Goal: Transaction & Acquisition: Purchase product/service

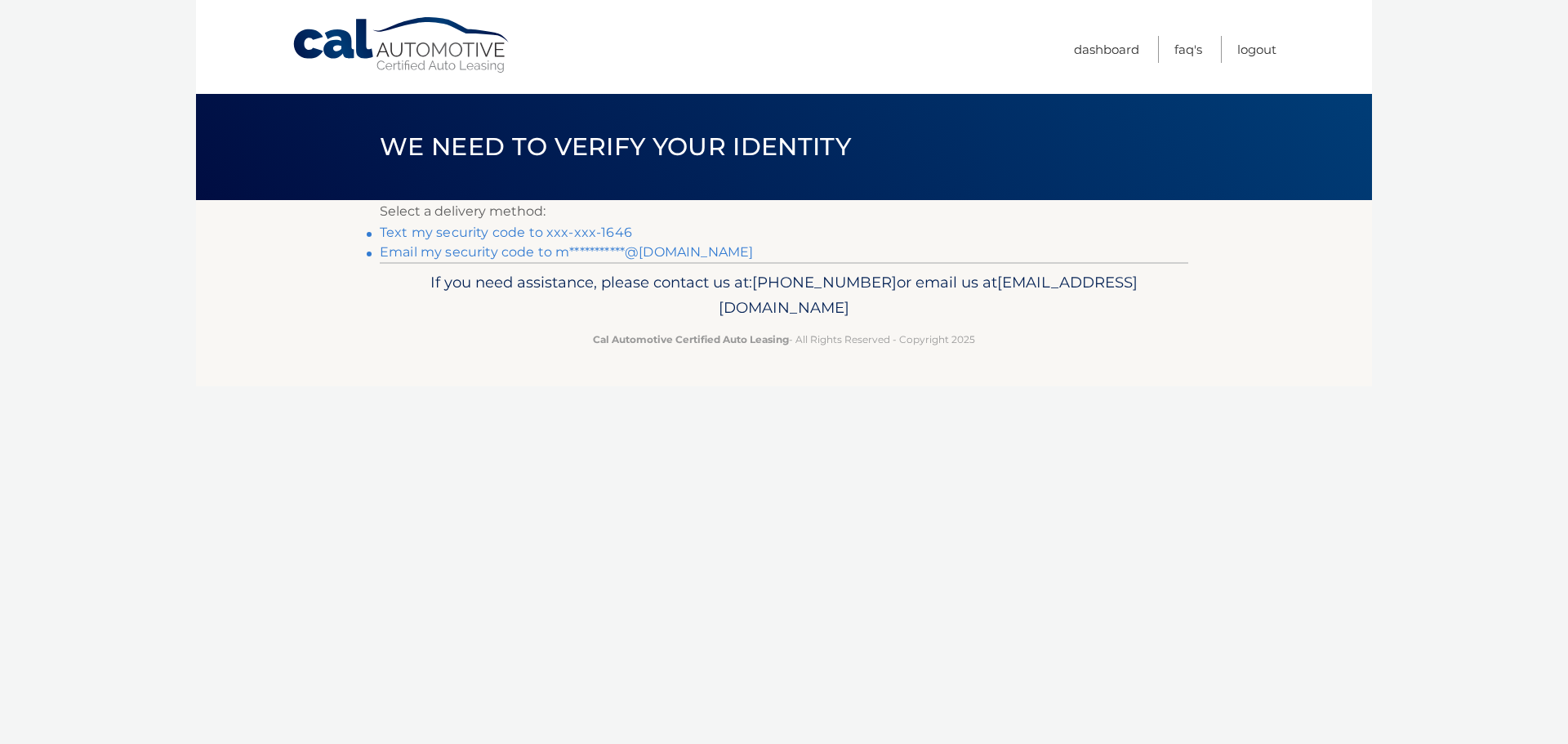
click at [591, 234] on link "Text my security code to xxx-xxx-1646" at bounding box center [506, 232] width 253 height 16
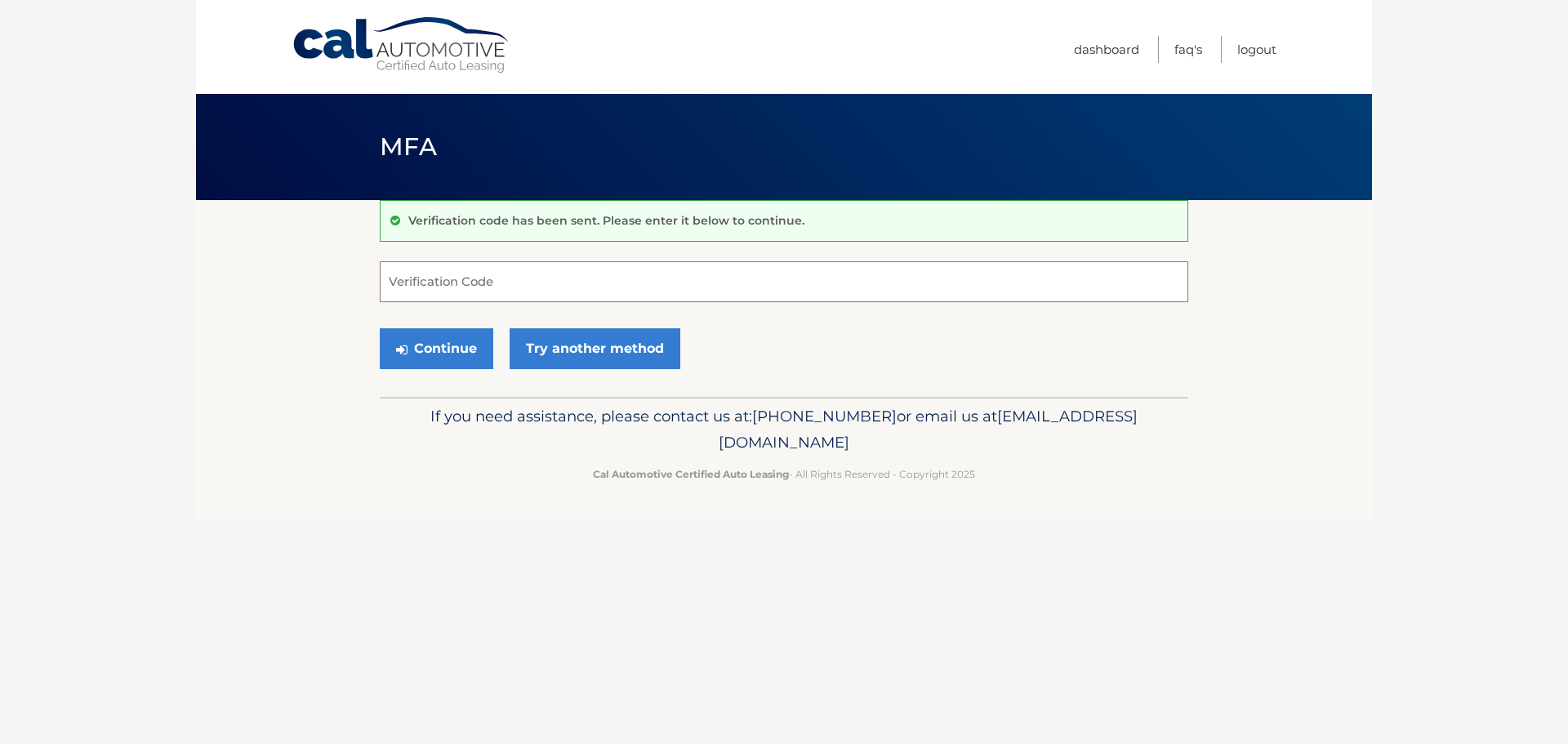
click at [631, 270] on input "Verification Code" at bounding box center [784, 281] width 808 height 41
type input "893746"
click at [459, 350] on button "Continue" at bounding box center [436, 348] width 114 height 41
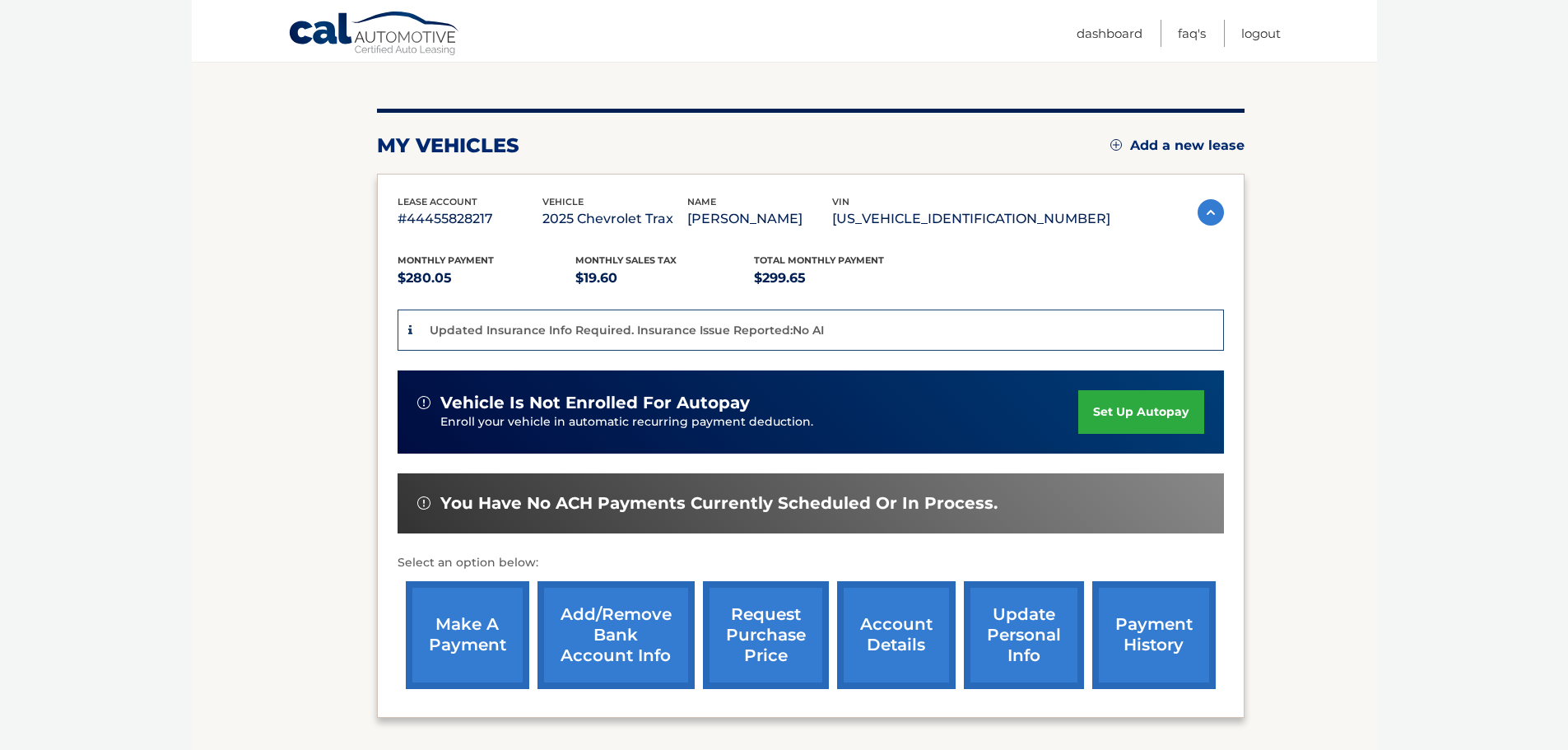
scroll to position [247, 0]
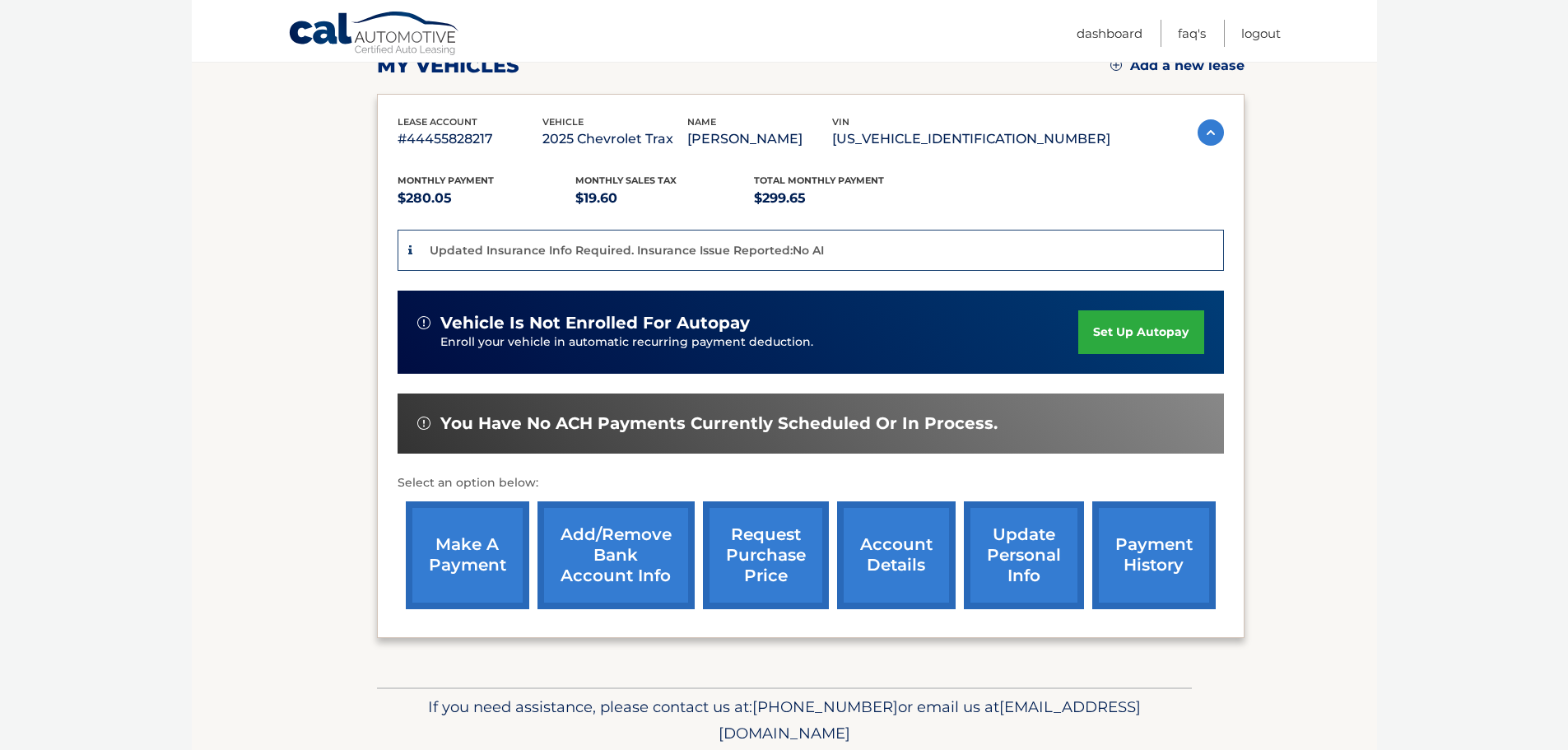
click at [495, 581] on link "make a payment" at bounding box center [467, 555] width 123 height 108
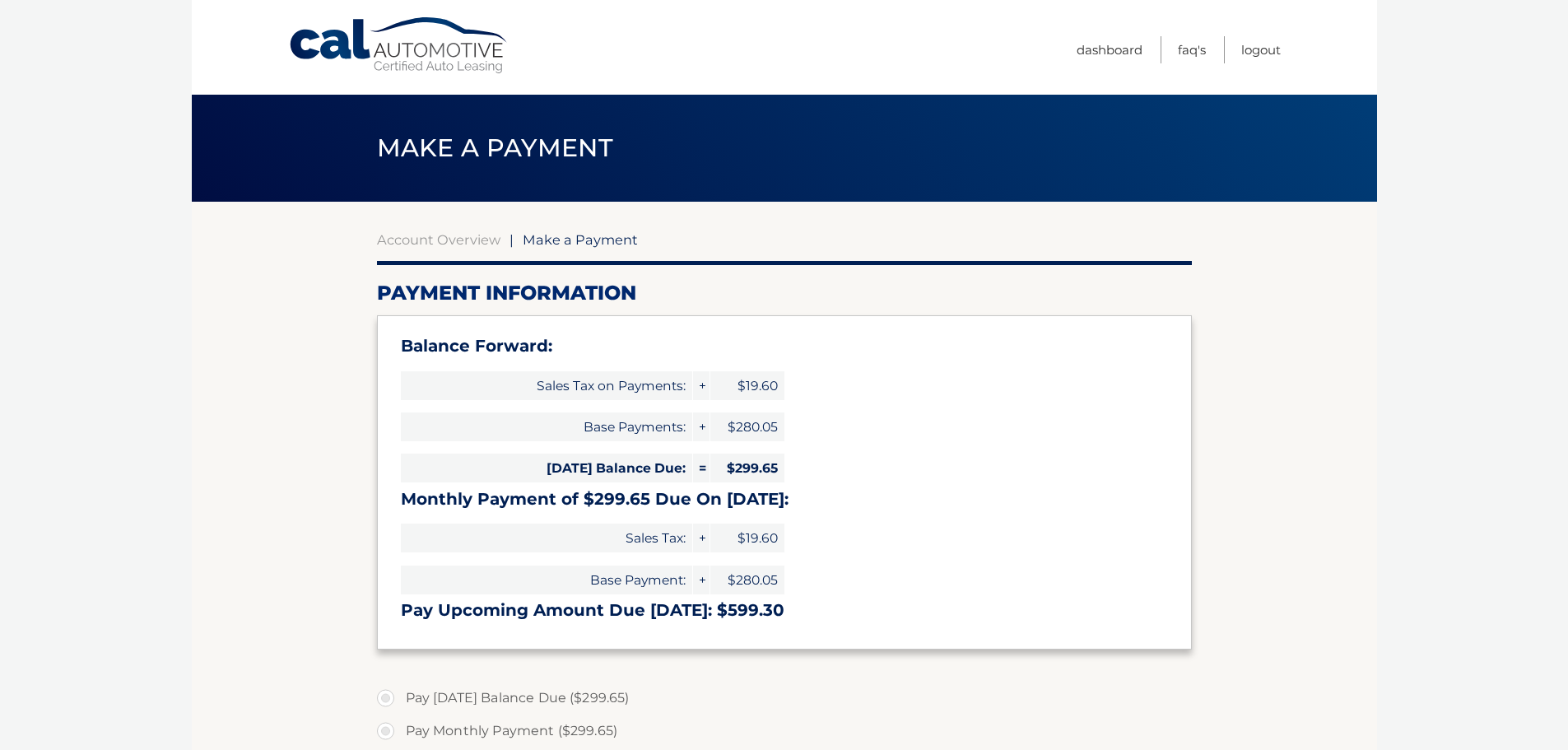
select select "MTJjMzY4MGQtZjA3Zi00OWU2LTgzYTUtNzU0MDlmOTk1Zjg5"
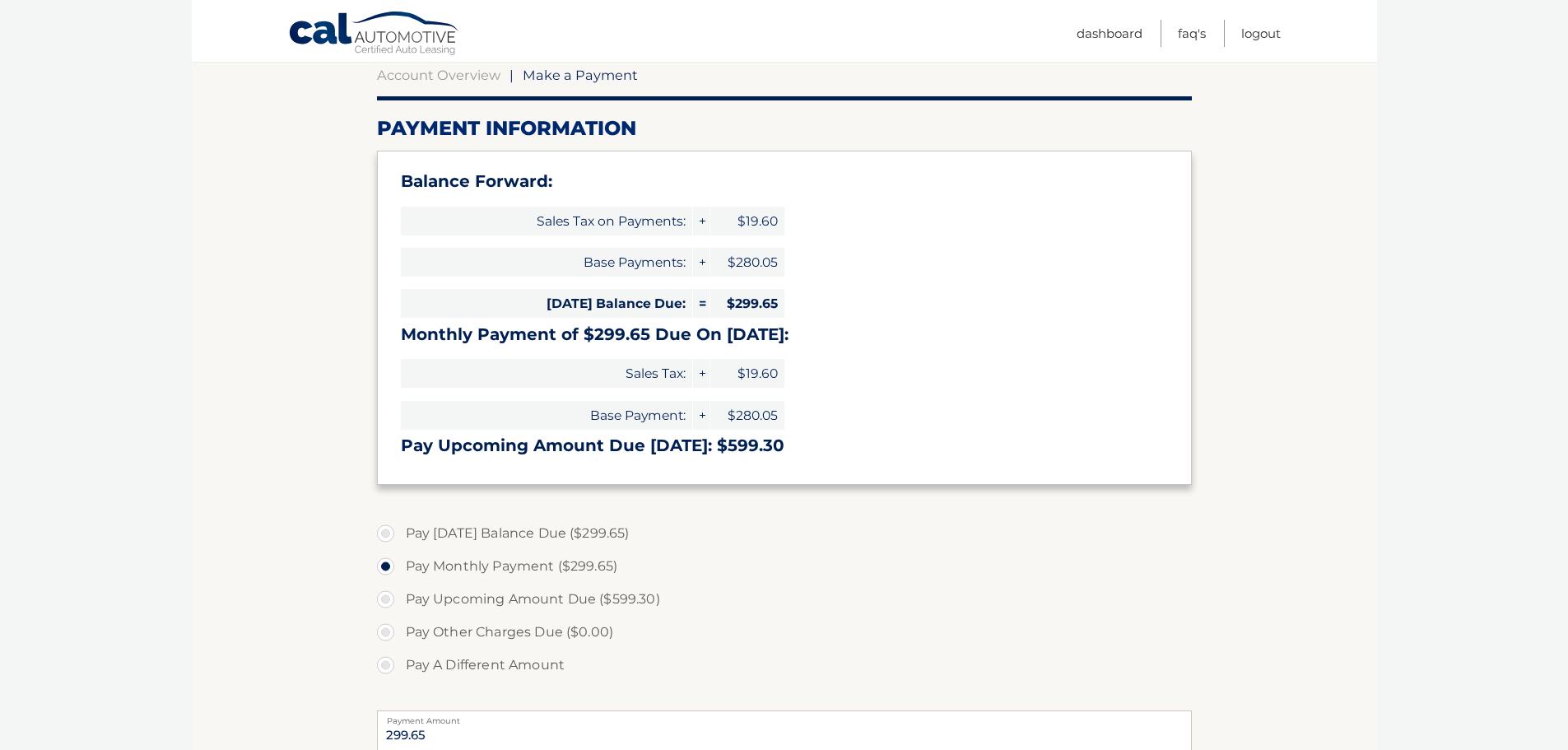
scroll to position [411, 0]
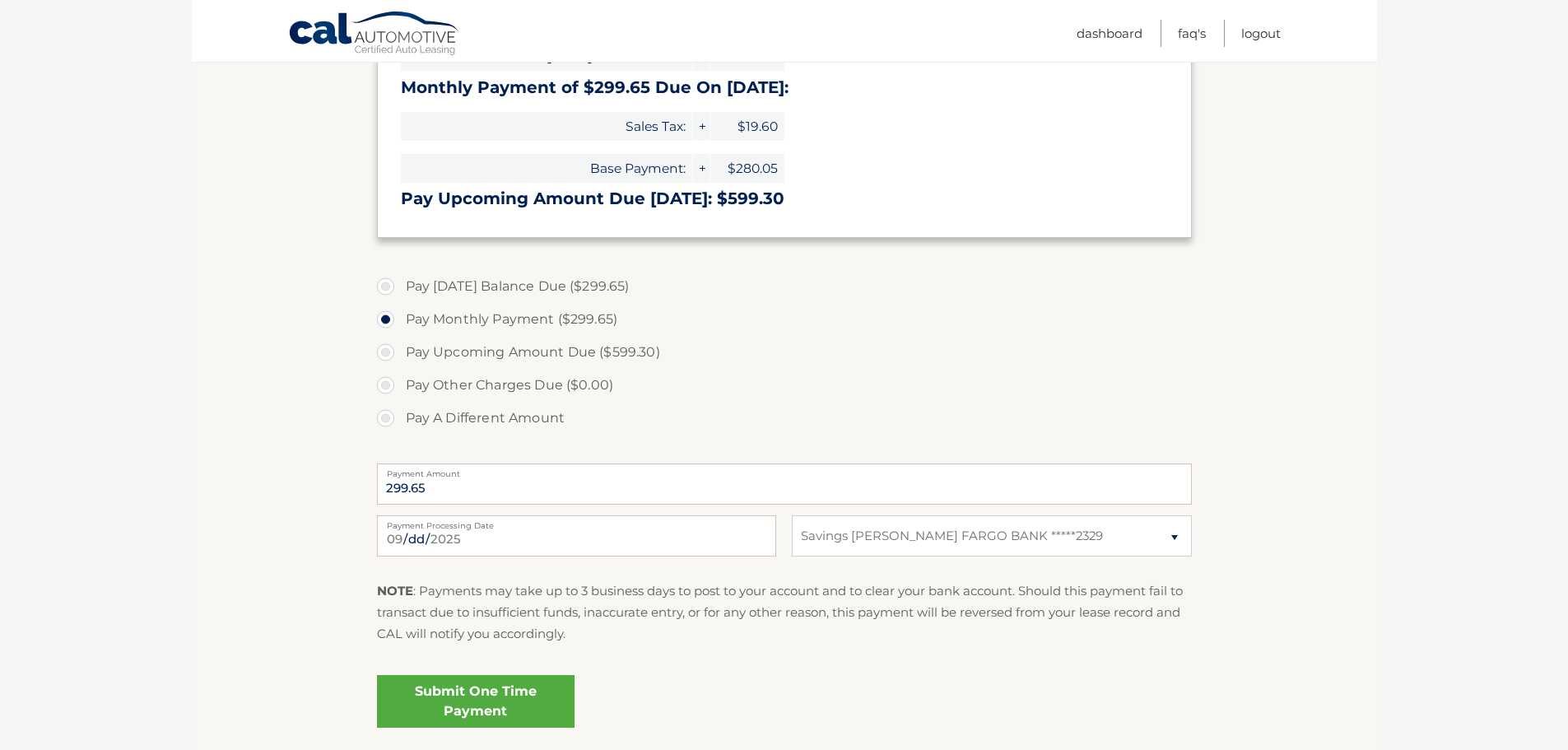
click at [461, 287] on label "Pay [DATE] Balance Due ($299.65)" at bounding box center [784, 286] width 815 height 33
click at [400, 287] on input "Pay [DATE] Balance Due ($299.65)" at bounding box center [392, 282] width 17 height 26
radio input "true"
click at [420, 323] on label "Pay Monthly Payment ($299.65)" at bounding box center [784, 318] width 815 height 33
click at [400, 323] on input "Pay Monthly Payment ($299.65)" at bounding box center [392, 315] width 17 height 26
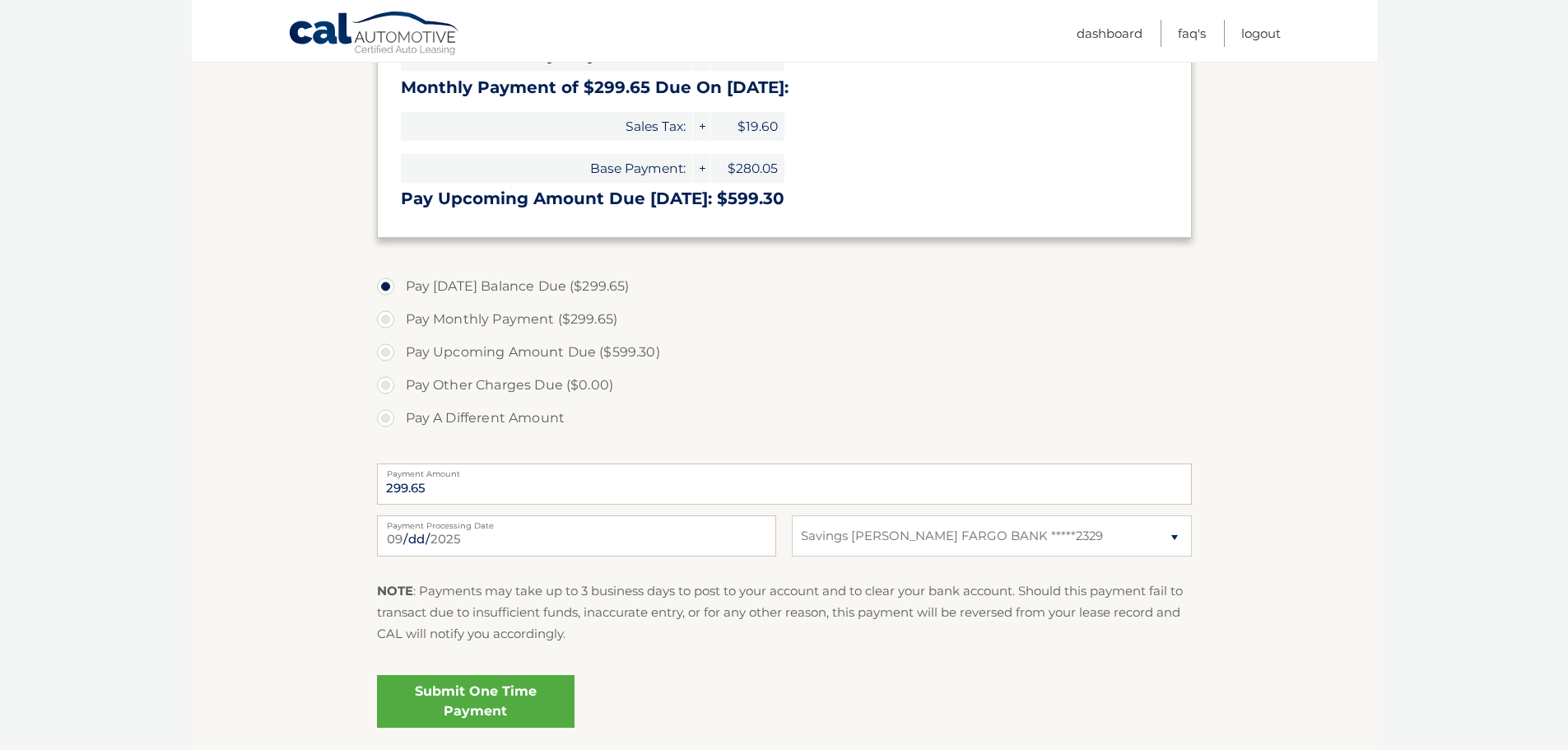
radio input "true"
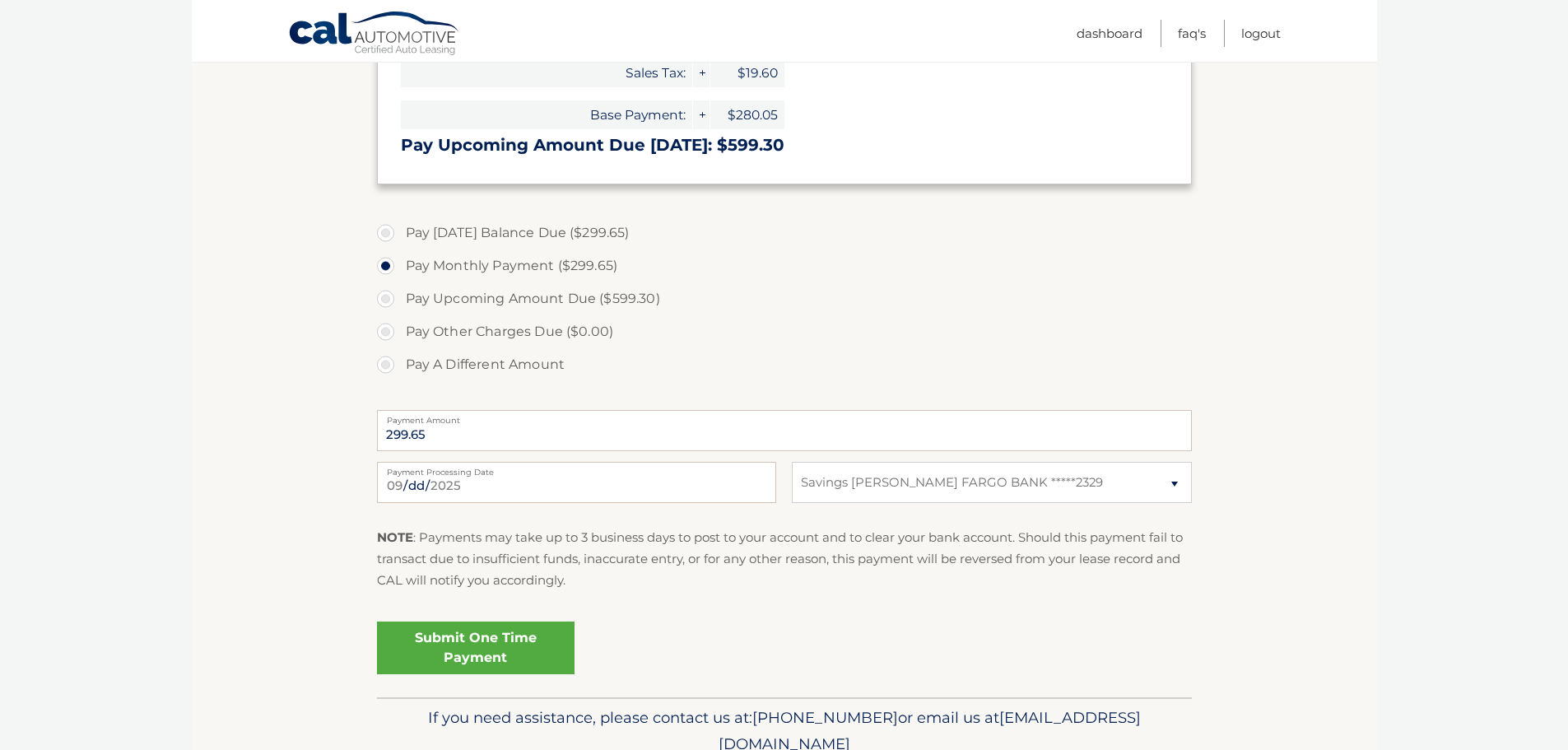
scroll to position [494, 0]
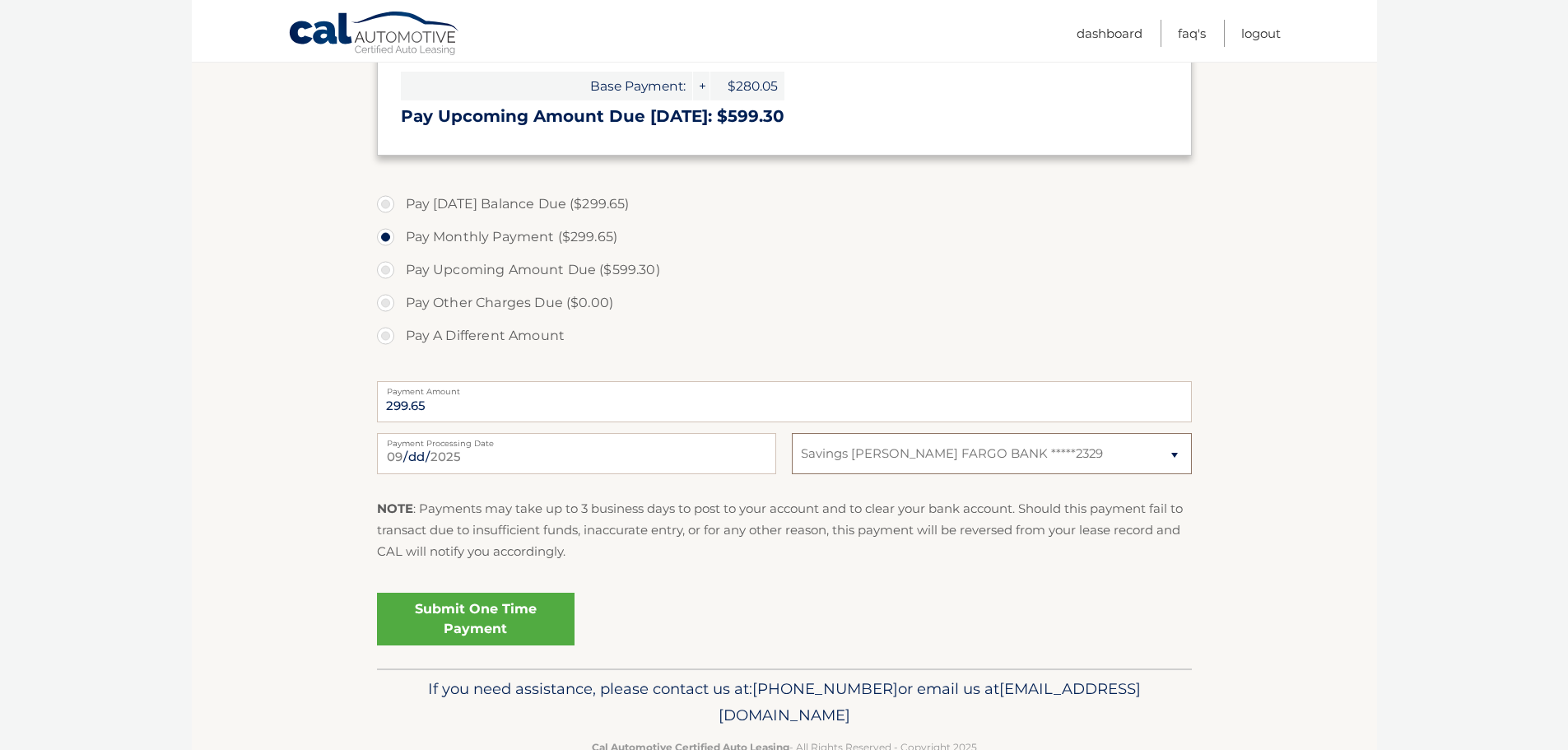
click at [848, 454] on select "Select Bank Account Savings [PERSON_NAME] FARGO BANK *****2329" at bounding box center [991, 453] width 399 height 41
select select
click at [792, 433] on select "Select Bank Account Savings [PERSON_NAME] FARGO BANK *****2329" at bounding box center [991, 453] width 399 height 41
click at [888, 449] on select "Select Bank Account Savings [PERSON_NAME] FARGO BANK *****2329" at bounding box center [991, 453] width 399 height 41
click at [889, 453] on select "Select Bank Account Savings [PERSON_NAME] FARGO BANK *****2329" at bounding box center [991, 453] width 399 height 41
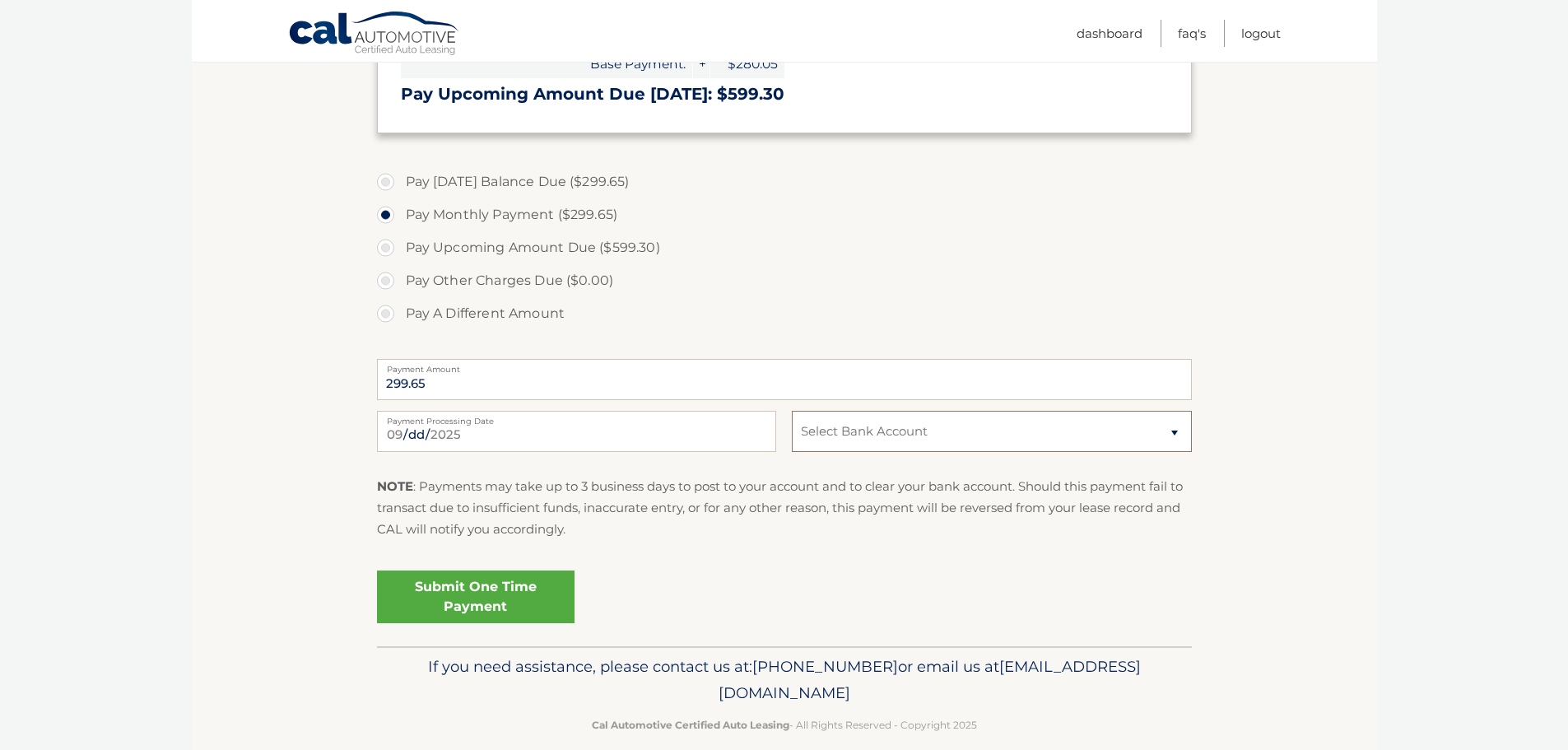
scroll to position [537, 0]
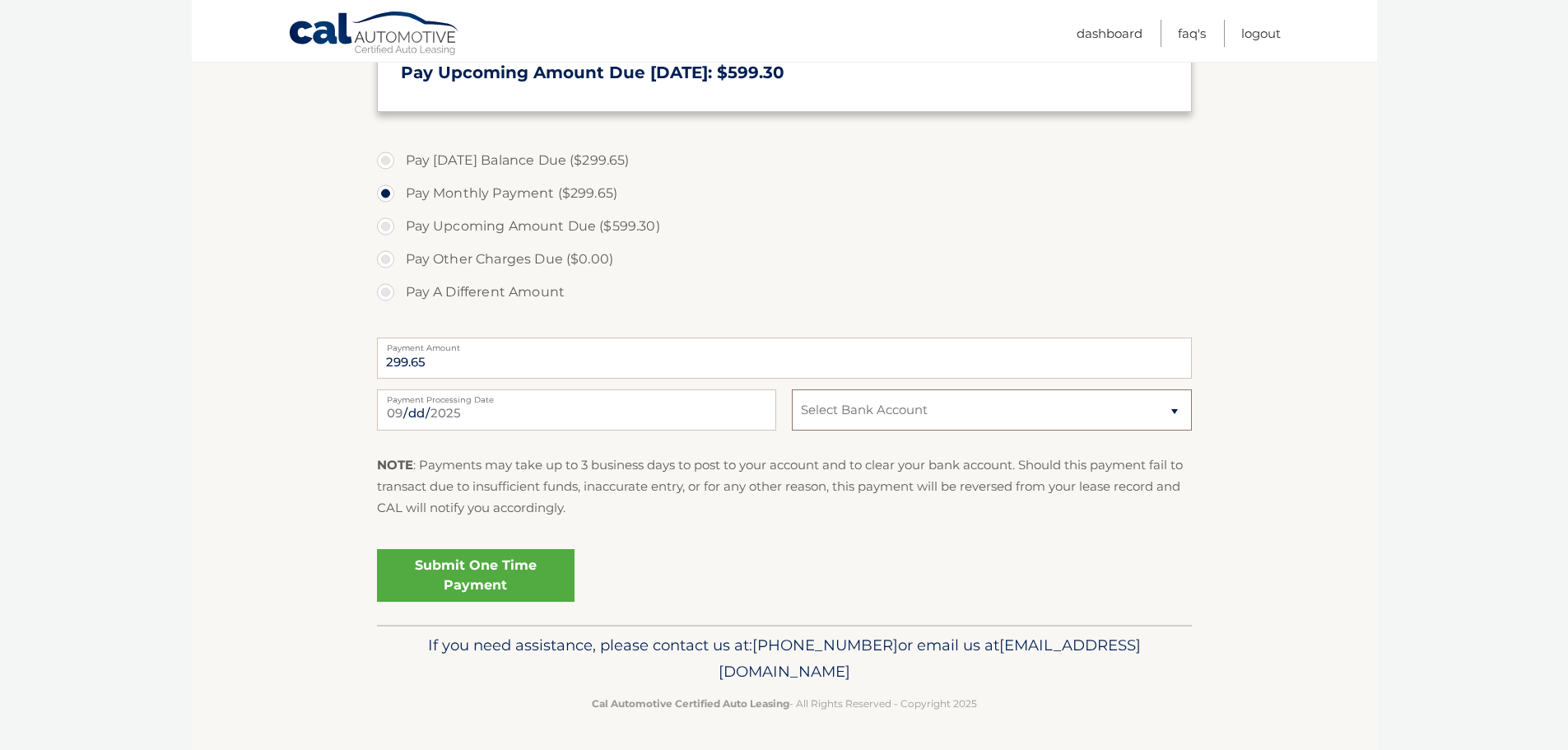
click at [1021, 412] on select "Select Bank Account Savings [PERSON_NAME] FARGO BANK *****2329" at bounding box center [991, 410] width 399 height 41
click at [1074, 538] on fieldset "Pay [DATE] Balance Due ($299.65) Pay Monthly Payment ($299.65) Pay Upcoming Amo…" at bounding box center [784, 381] width 815 height 486
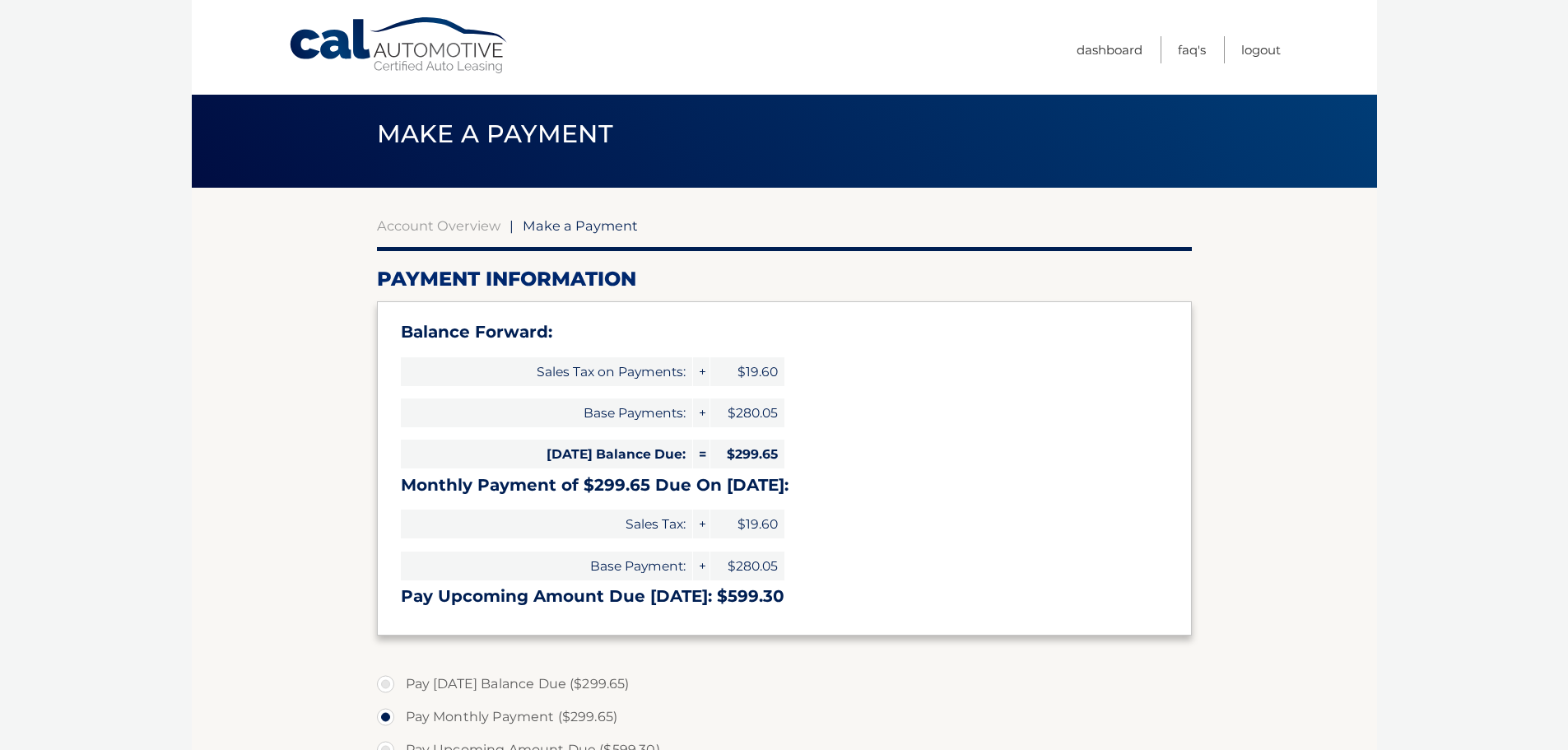
scroll to position [0, 0]
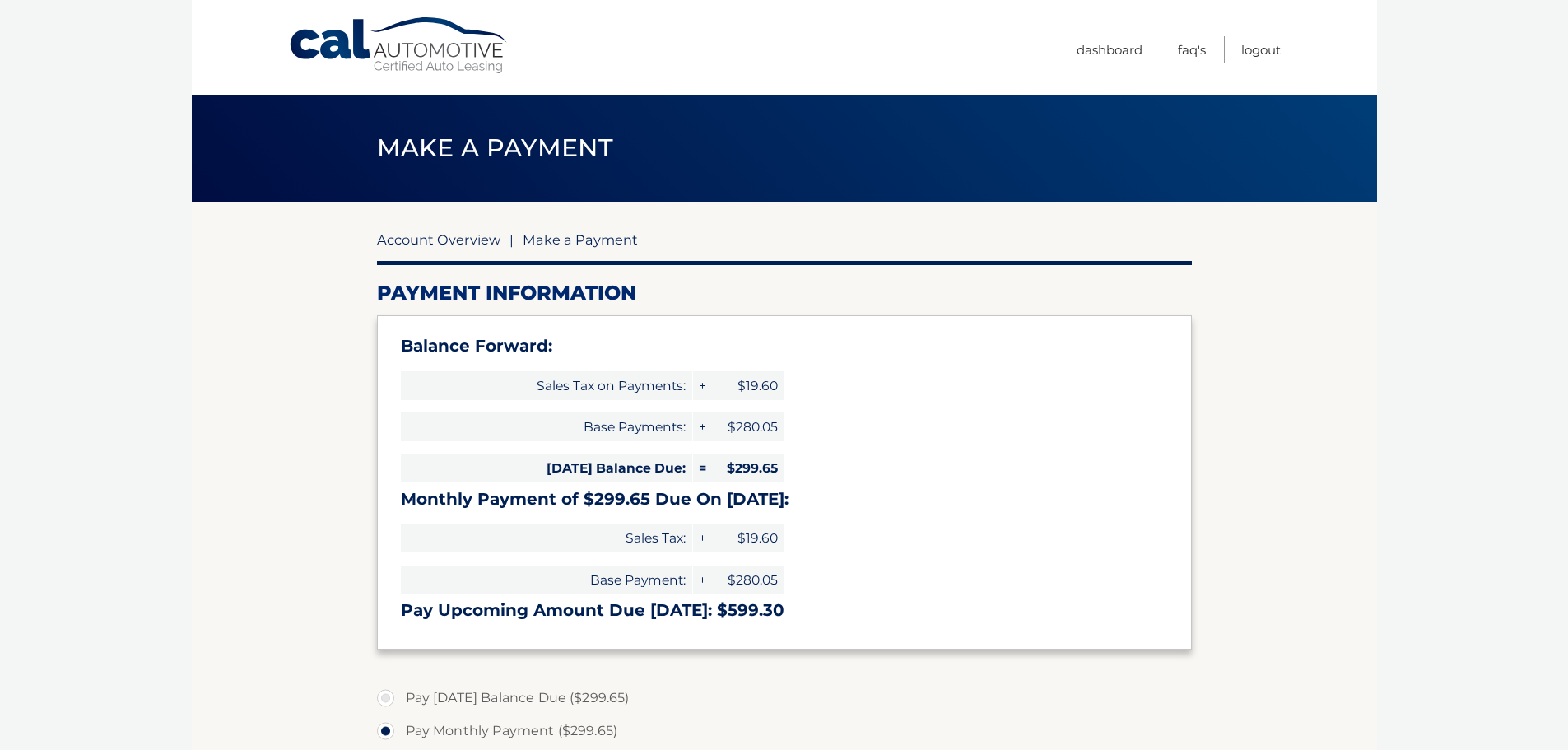
click at [457, 244] on link "Account Overview" at bounding box center [438, 240] width 123 height 17
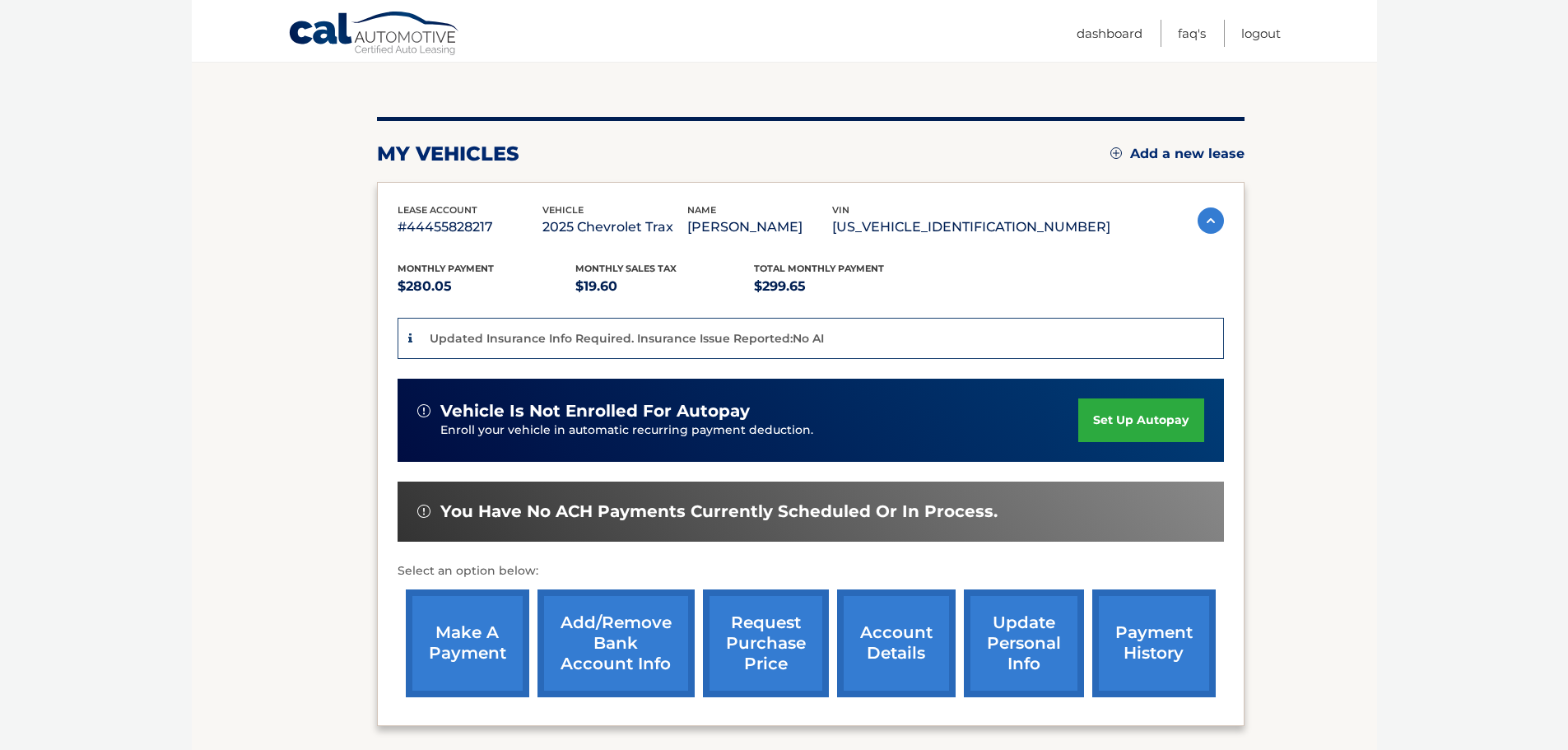
scroll to position [309, 0]
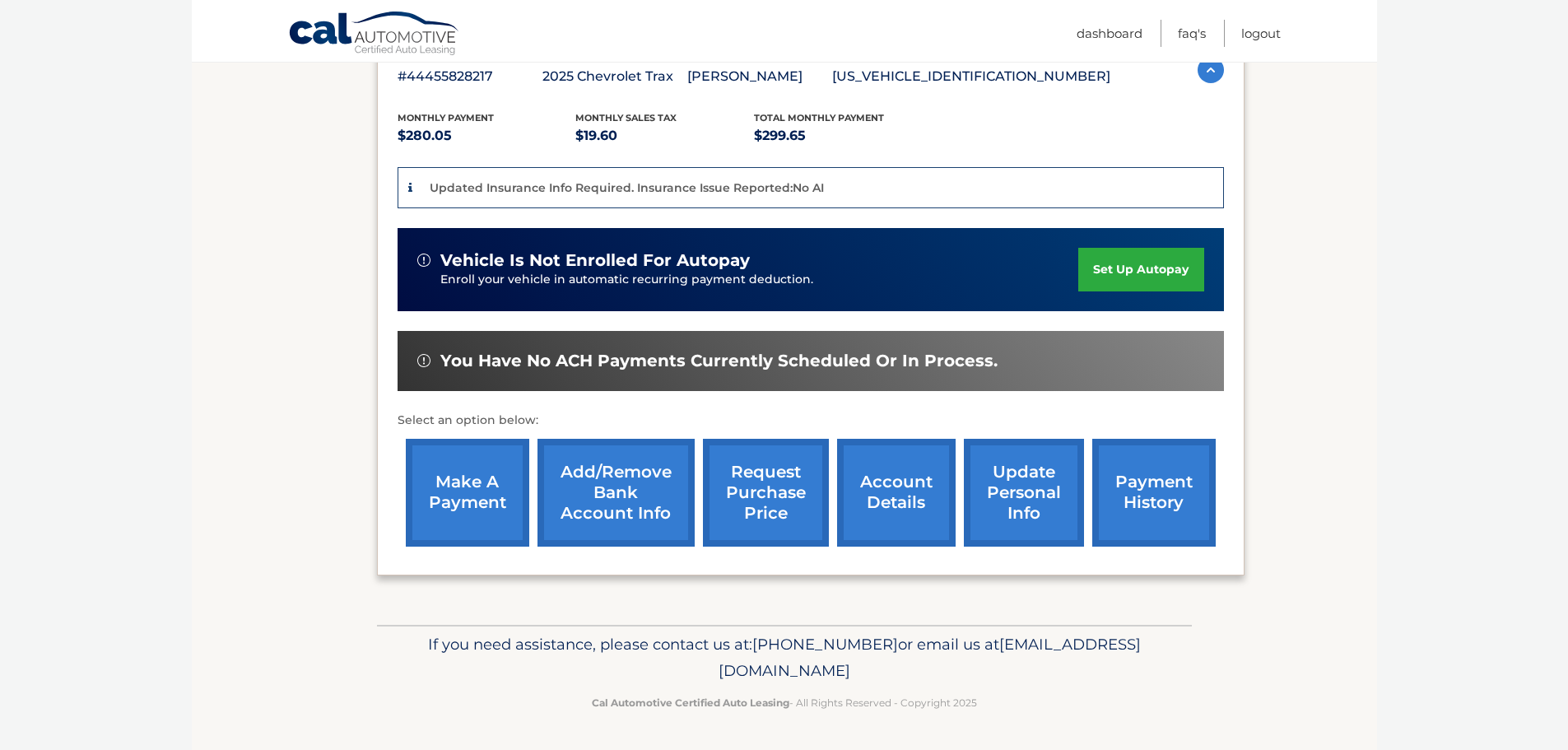
click at [653, 518] on link "Add/Remove bank account info" at bounding box center [616, 493] width 158 height 108
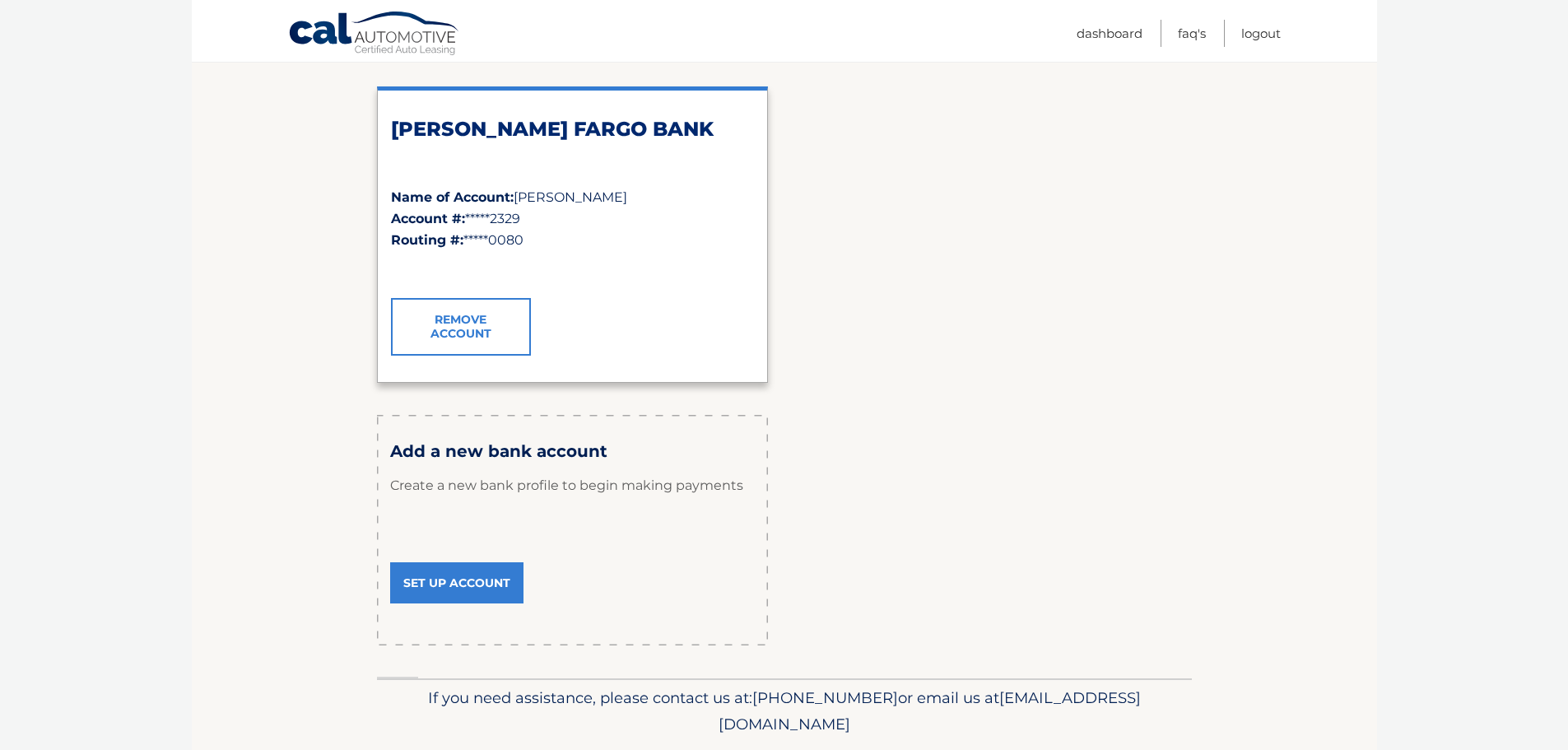
scroll to position [247, 0]
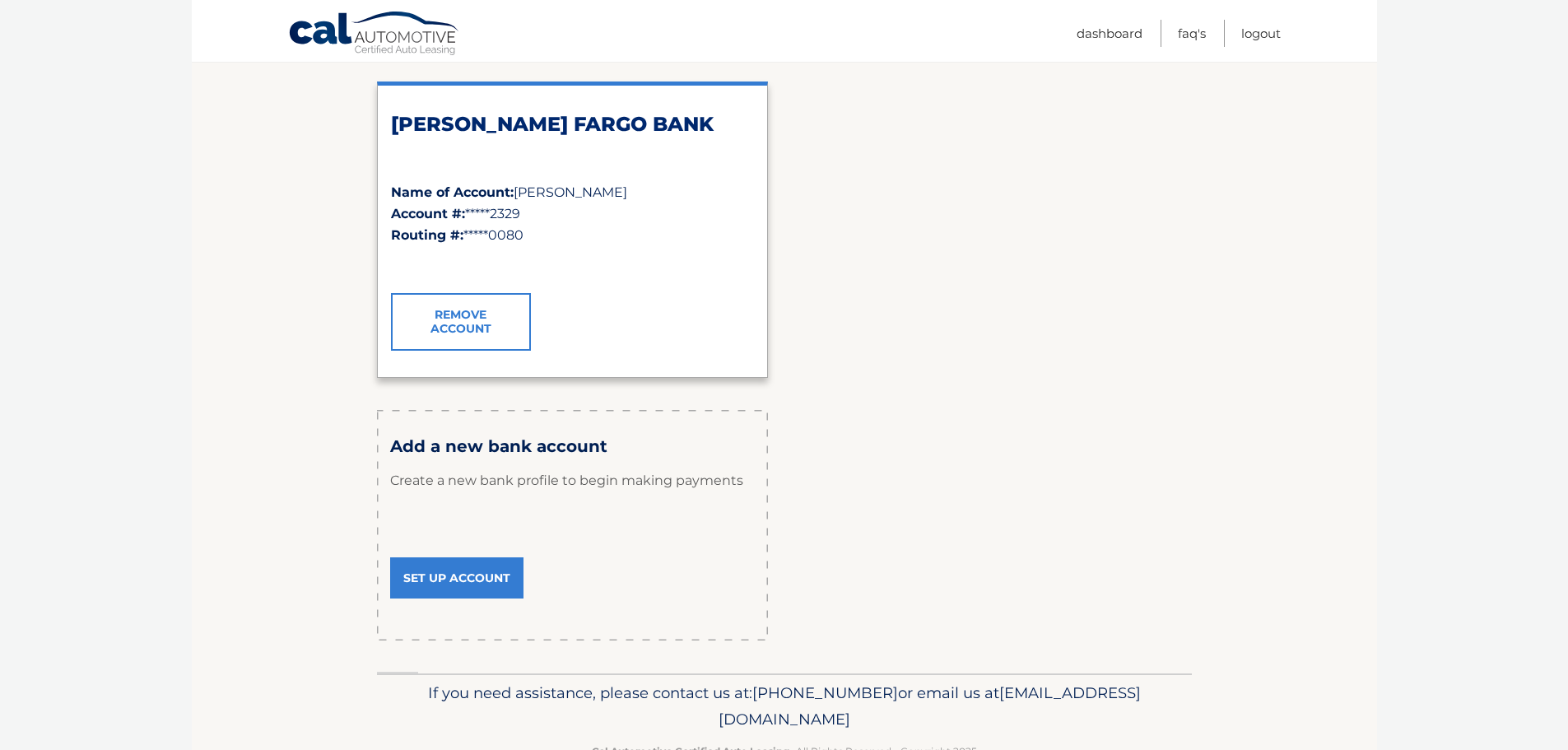
click at [477, 577] on link "Set Up Account" at bounding box center [457, 577] width 133 height 41
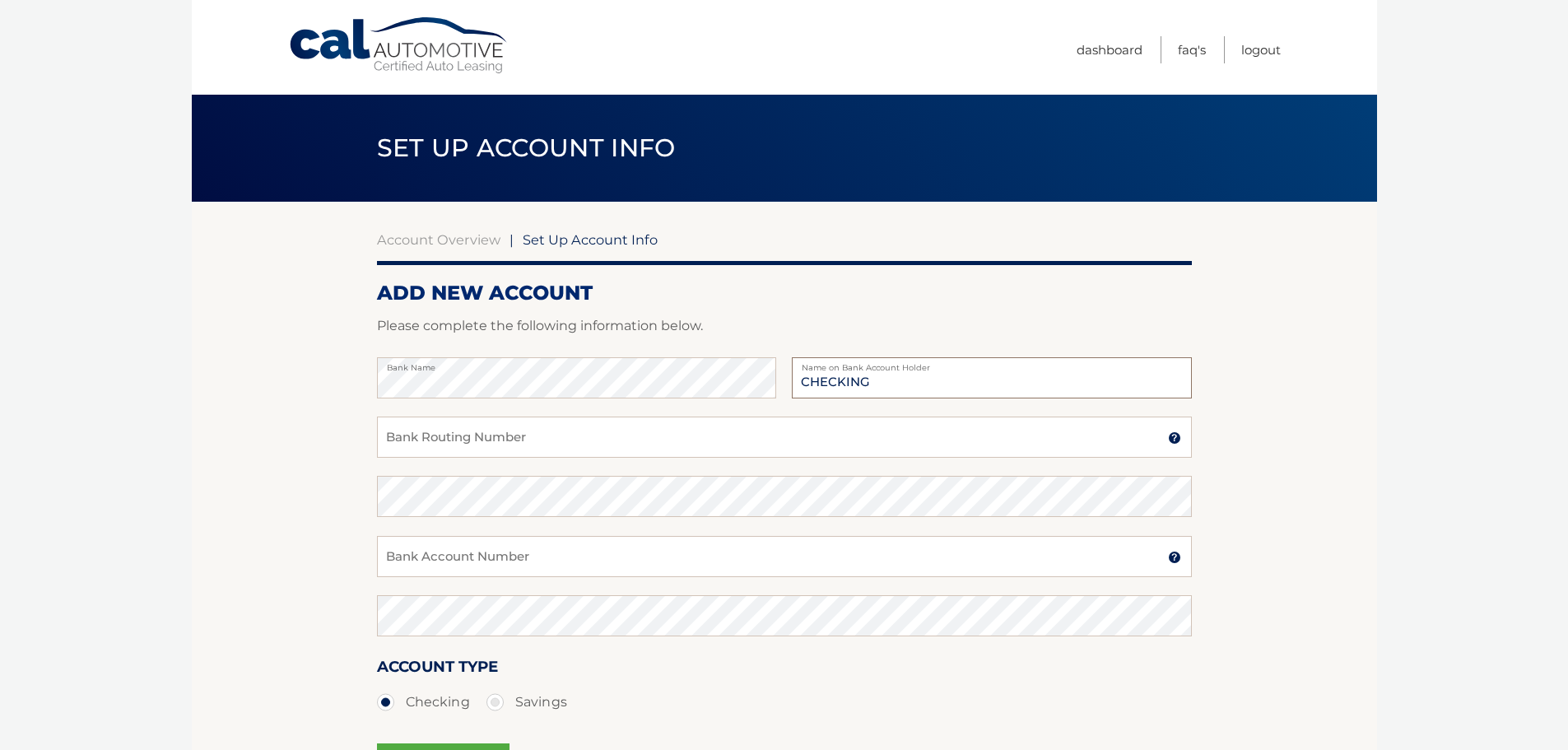
type input "CHECKING"
click at [485, 442] on input "Bank Routing Number" at bounding box center [784, 437] width 815 height 41
type input "263191387"
click at [538, 567] on input "Bank Account Number" at bounding box center [784, 556] width 815 height 41
drag, startPoint x: 486, startPoint y: 561, endPoint x: 355, endPoint y: 556, distance: 131.1
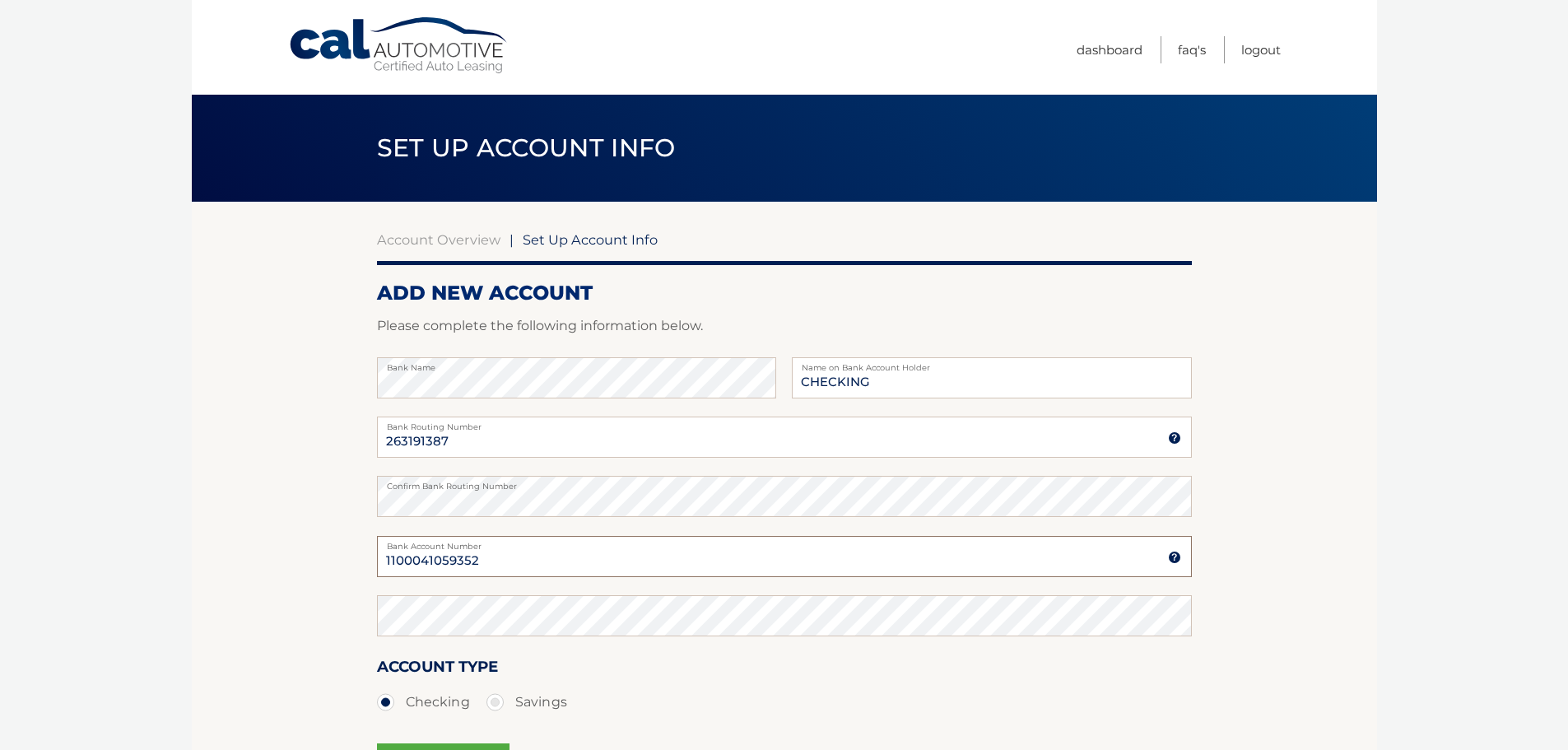
click at [357, 556] on section "Account Overview | Set Up Account Info ADD NEW ACCOUNT Please complete the foll…" at bounding box center [784, 515] width 1185 height 628
type input "1100041059352"
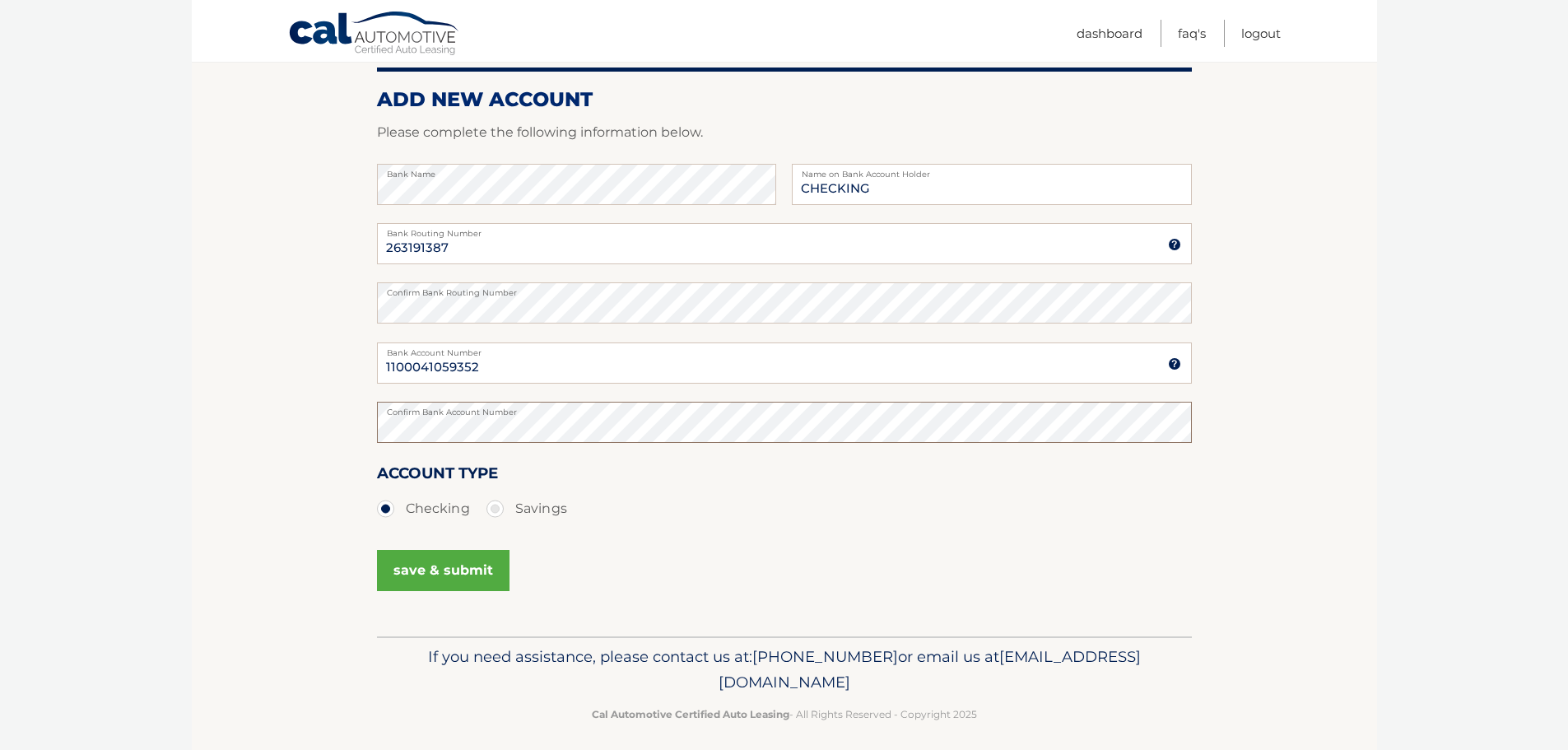
scroll to position [205, 0]
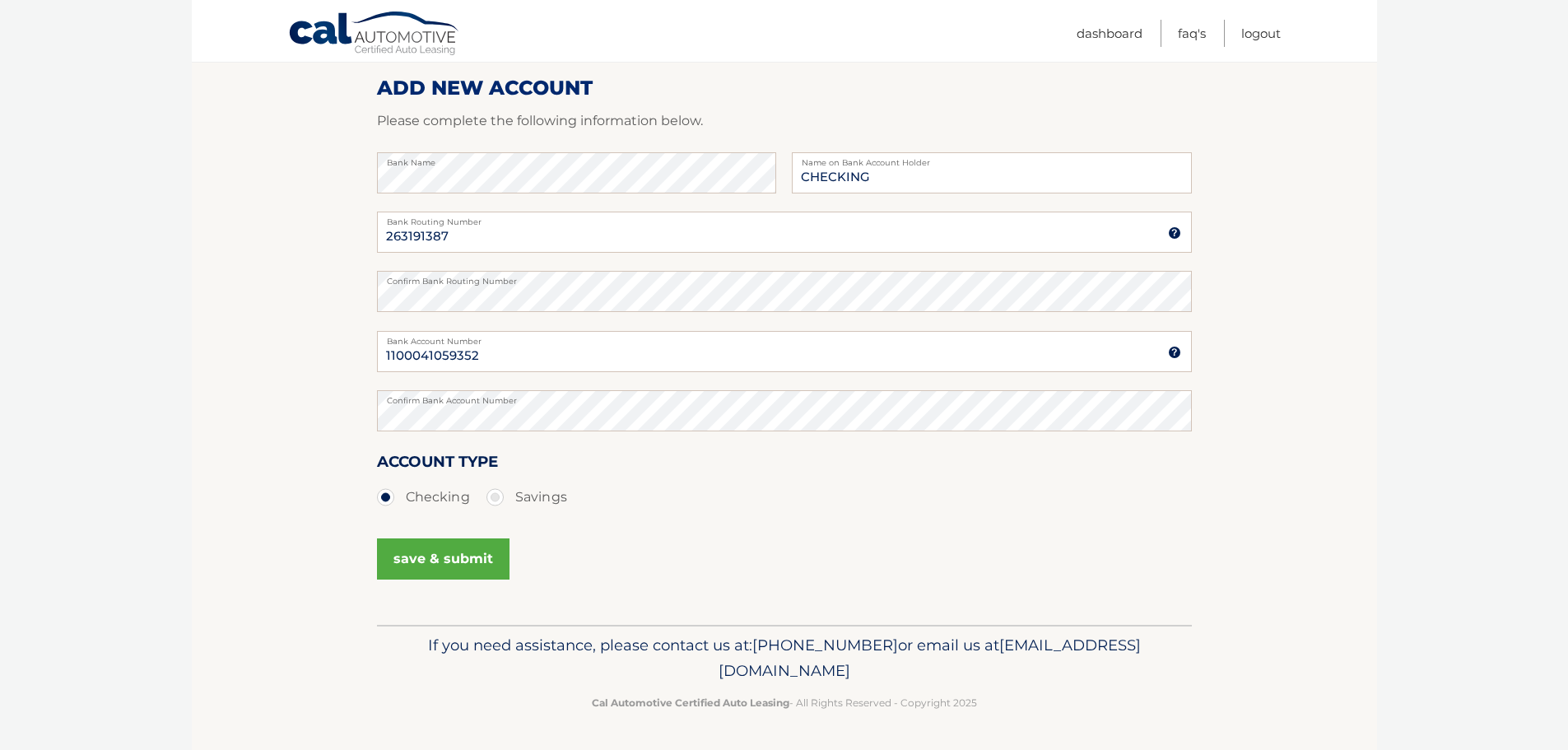
click at [450, 559] on button "save & submit" at bounding box center [443, 558] width 132 height 41
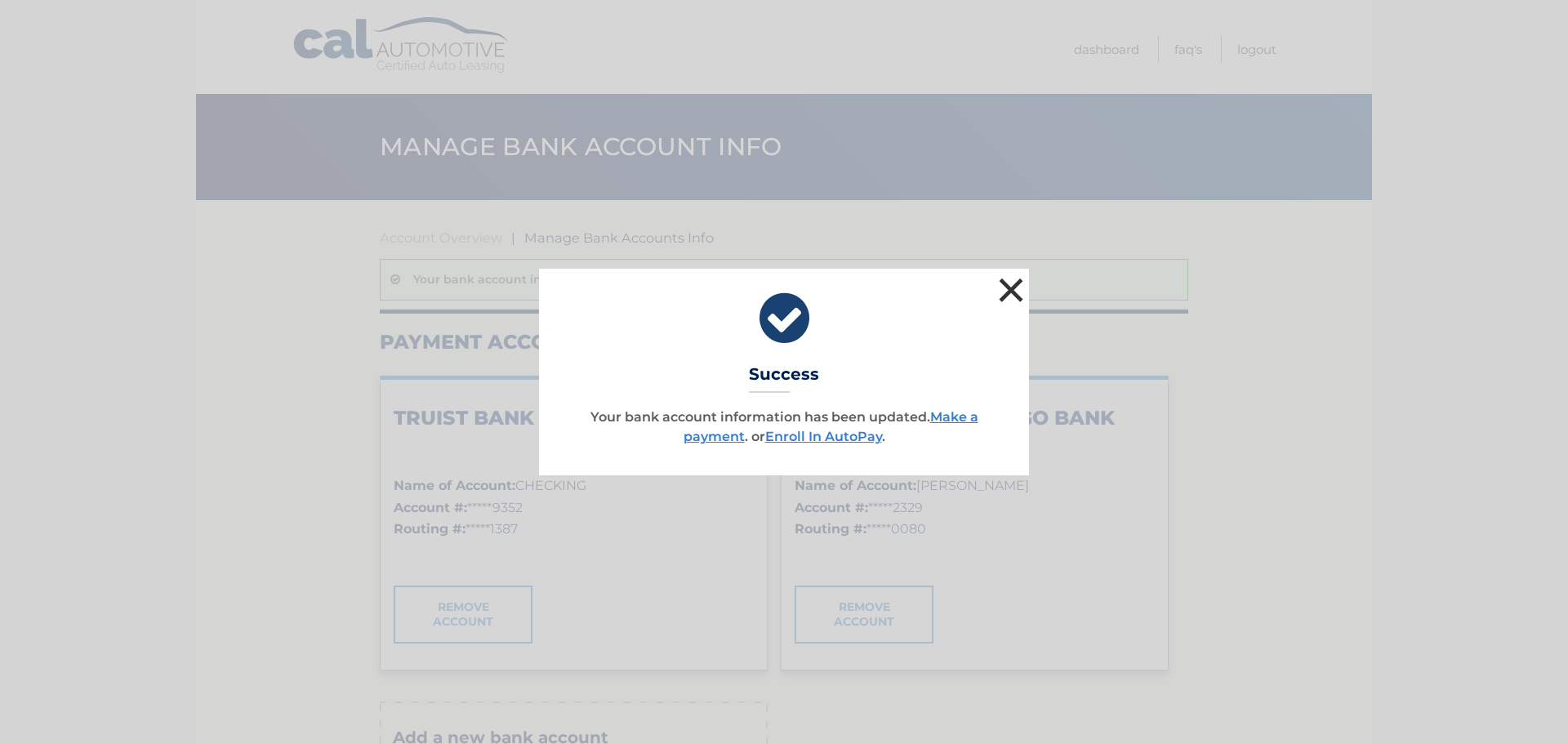
click at [1026, 282] on button "×" at bounding box center [1010, 289] width 32 height 32
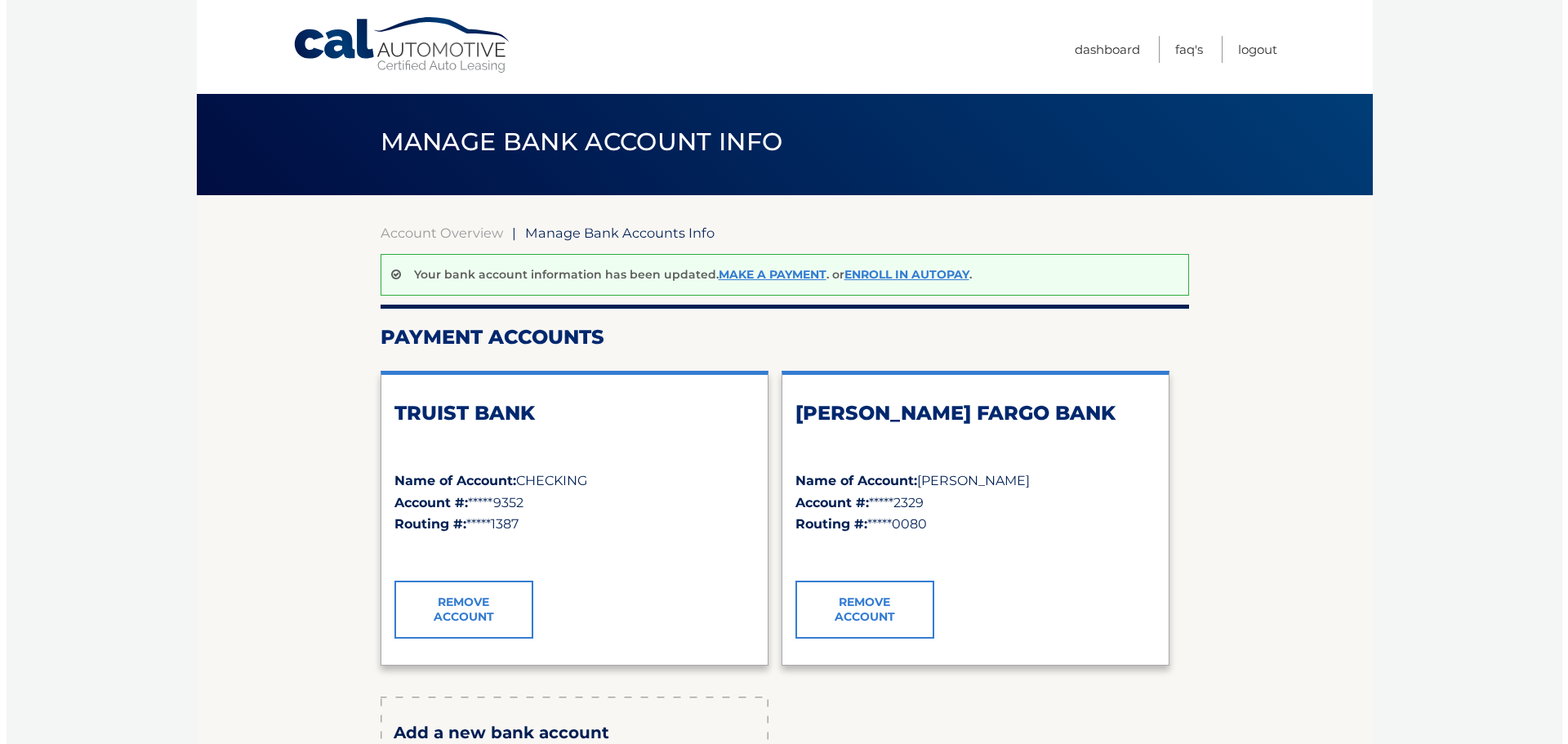
scroll to position [163, 0]
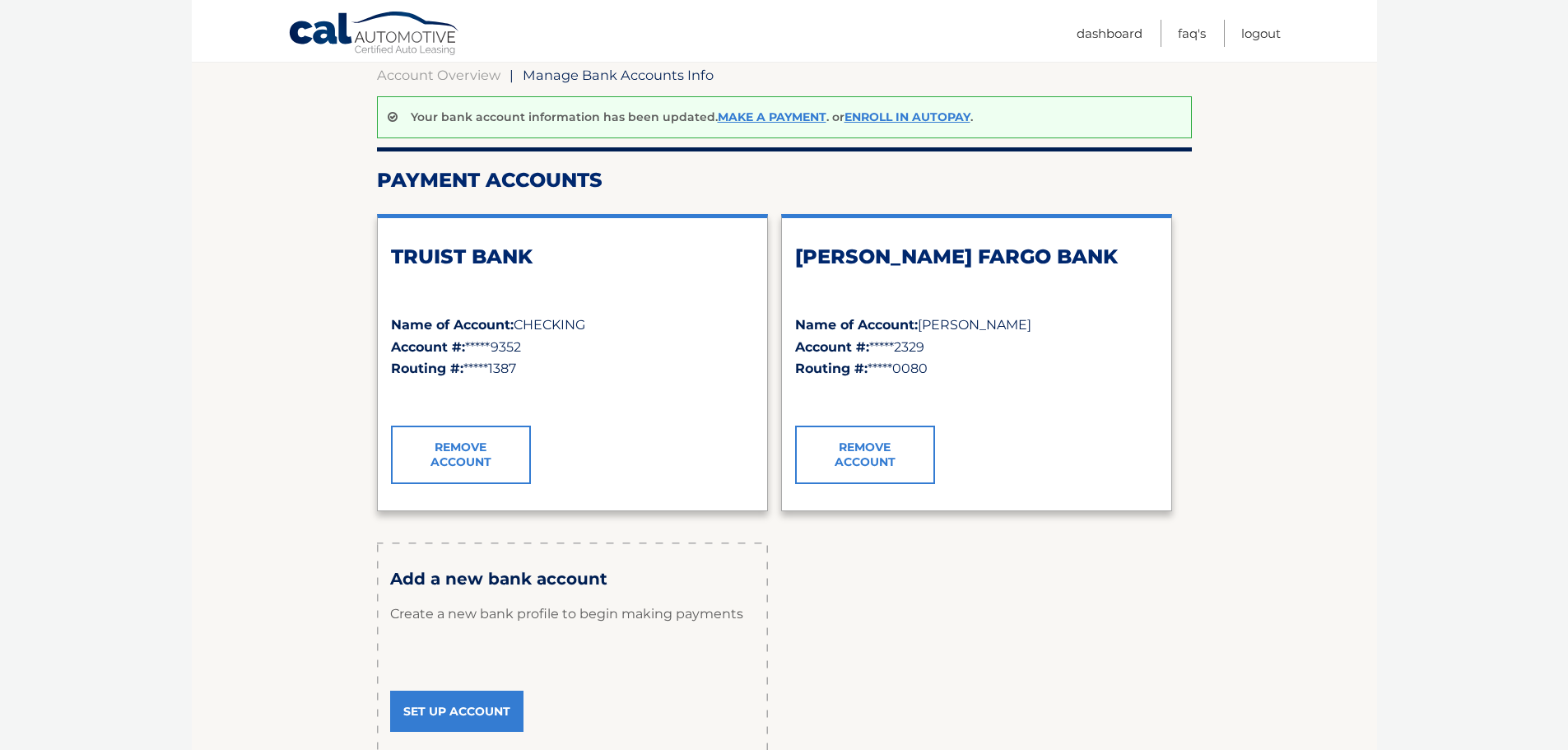
click at [906, 447] on link "Remove Account" at bounding box center [865, 454] width 140 height 58
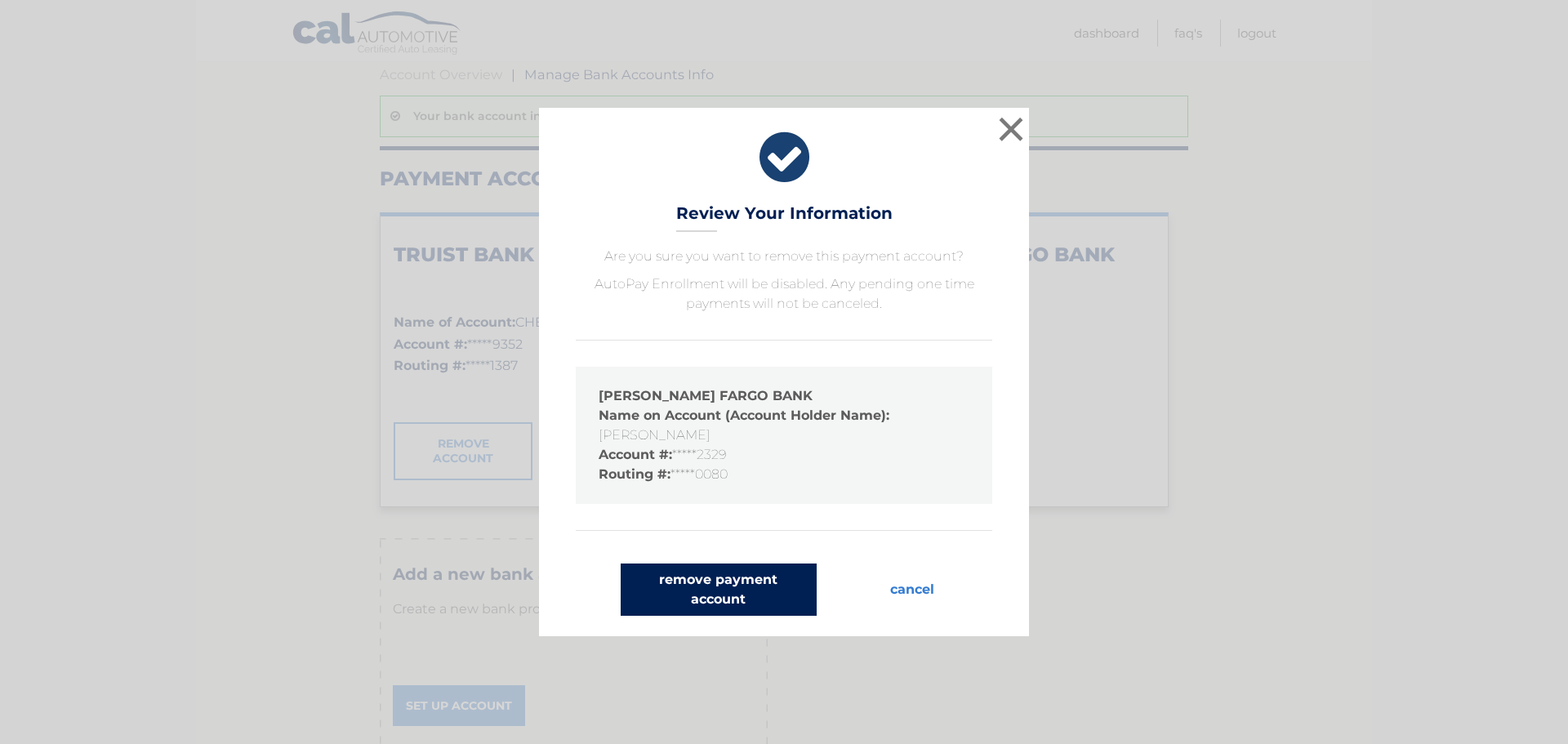
click at [715, 583] on button "remove payment account" at bounding box center [718, 589] width 196 height 52
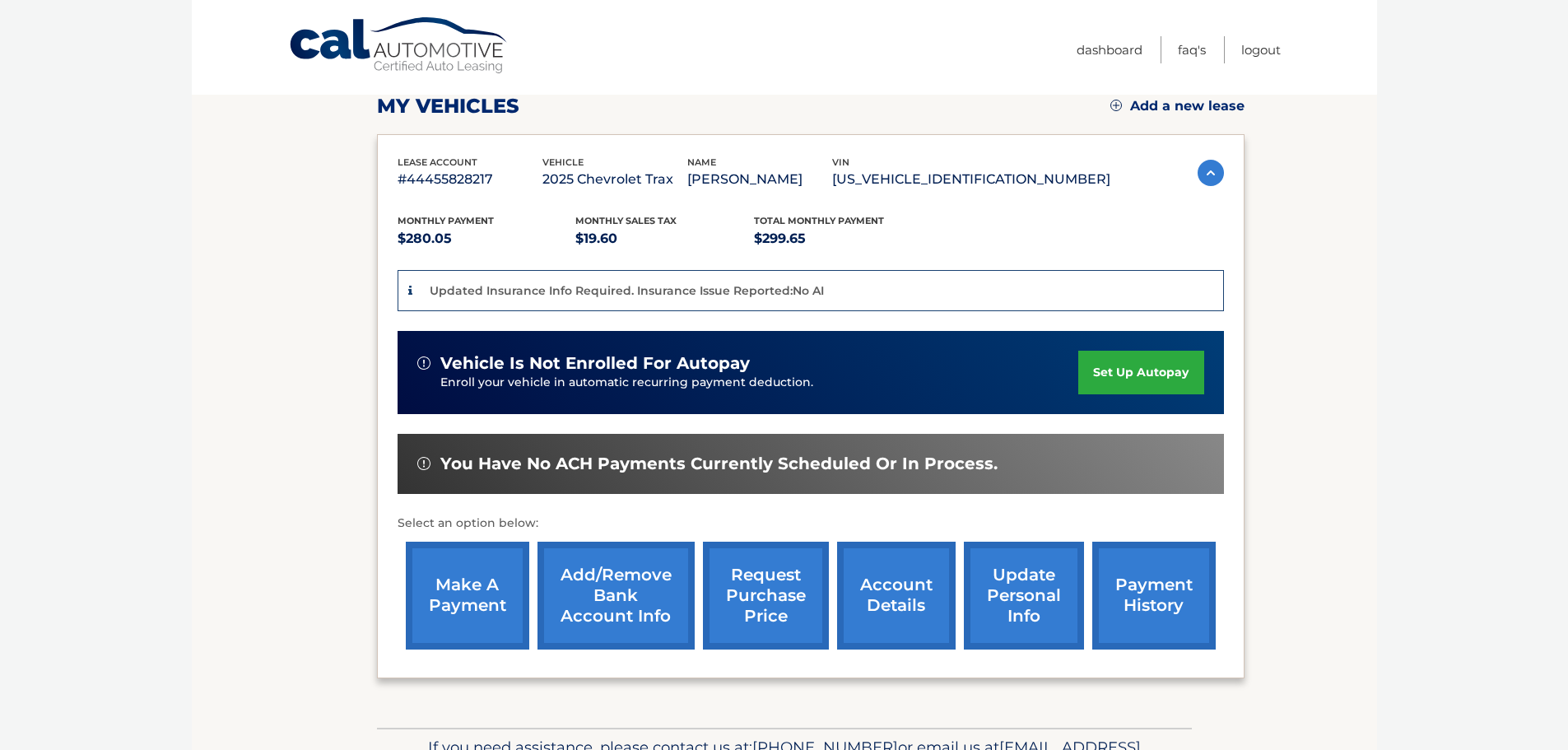
scroll to position [309, 0]
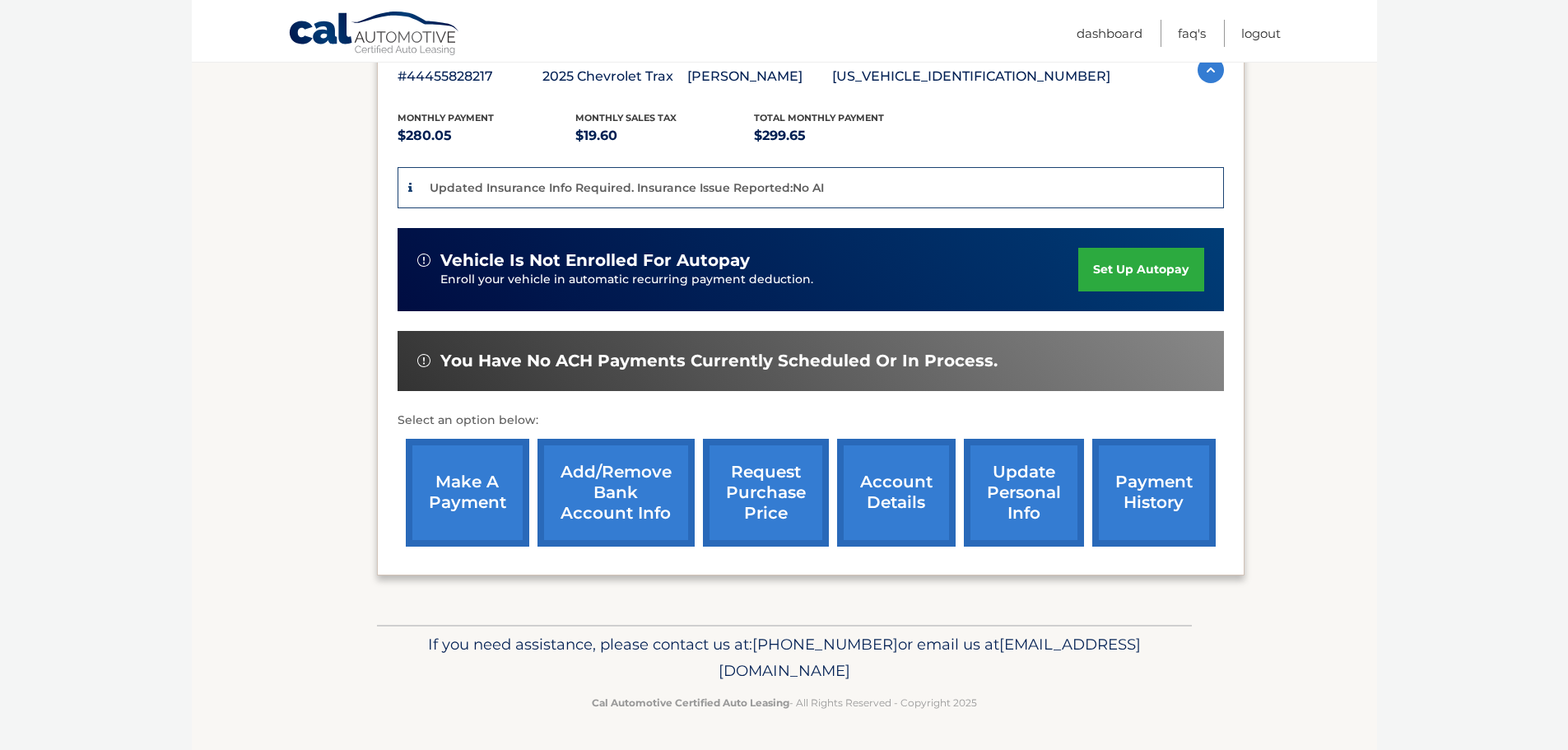
click at [499, 504] on link "make a payment" at bounding box center [467, 493] width 123 height 108
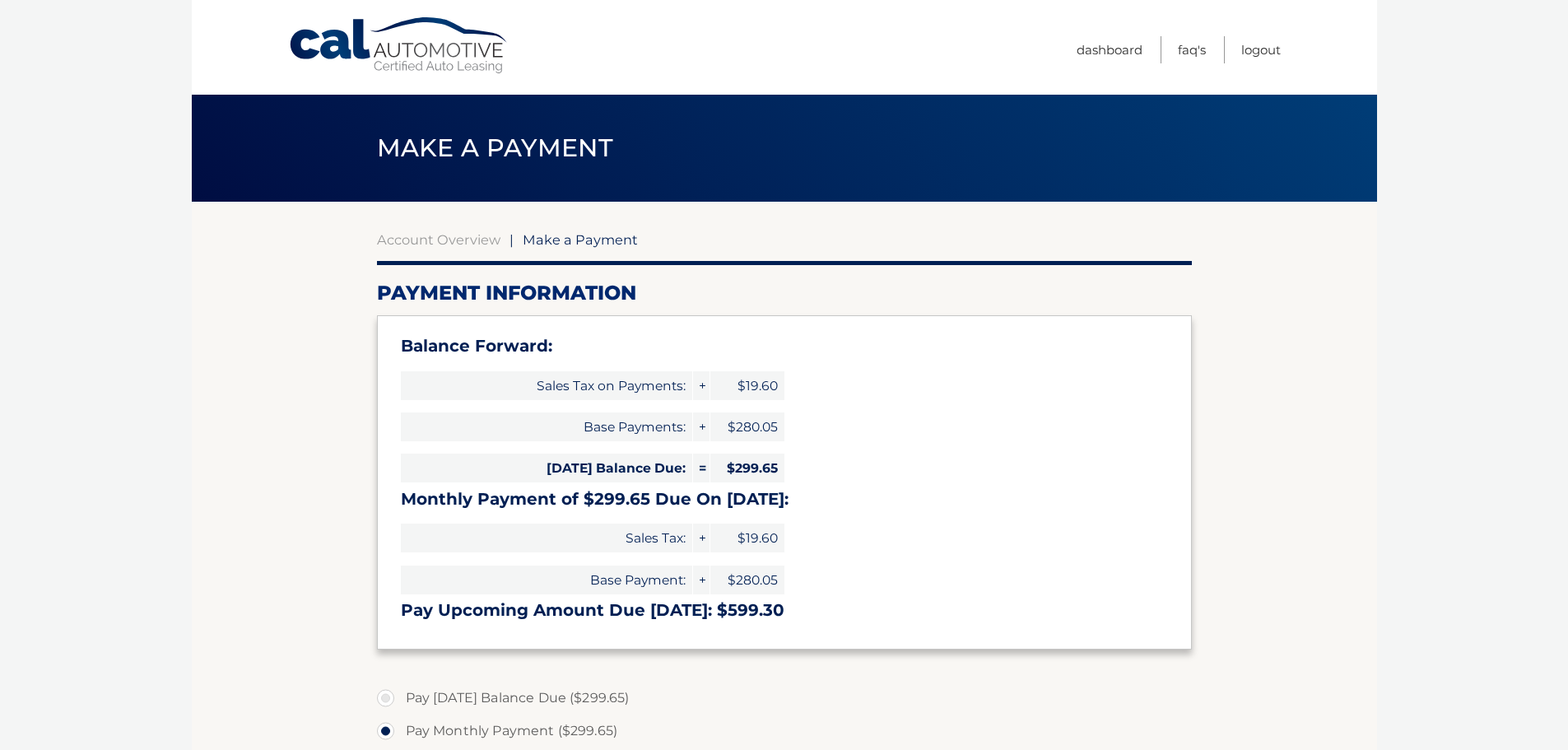
select select "ZDY4OTc2MzQtOTY0Zi00ZTU2LThjMTctMTRhYTA0NjIxZjI5"
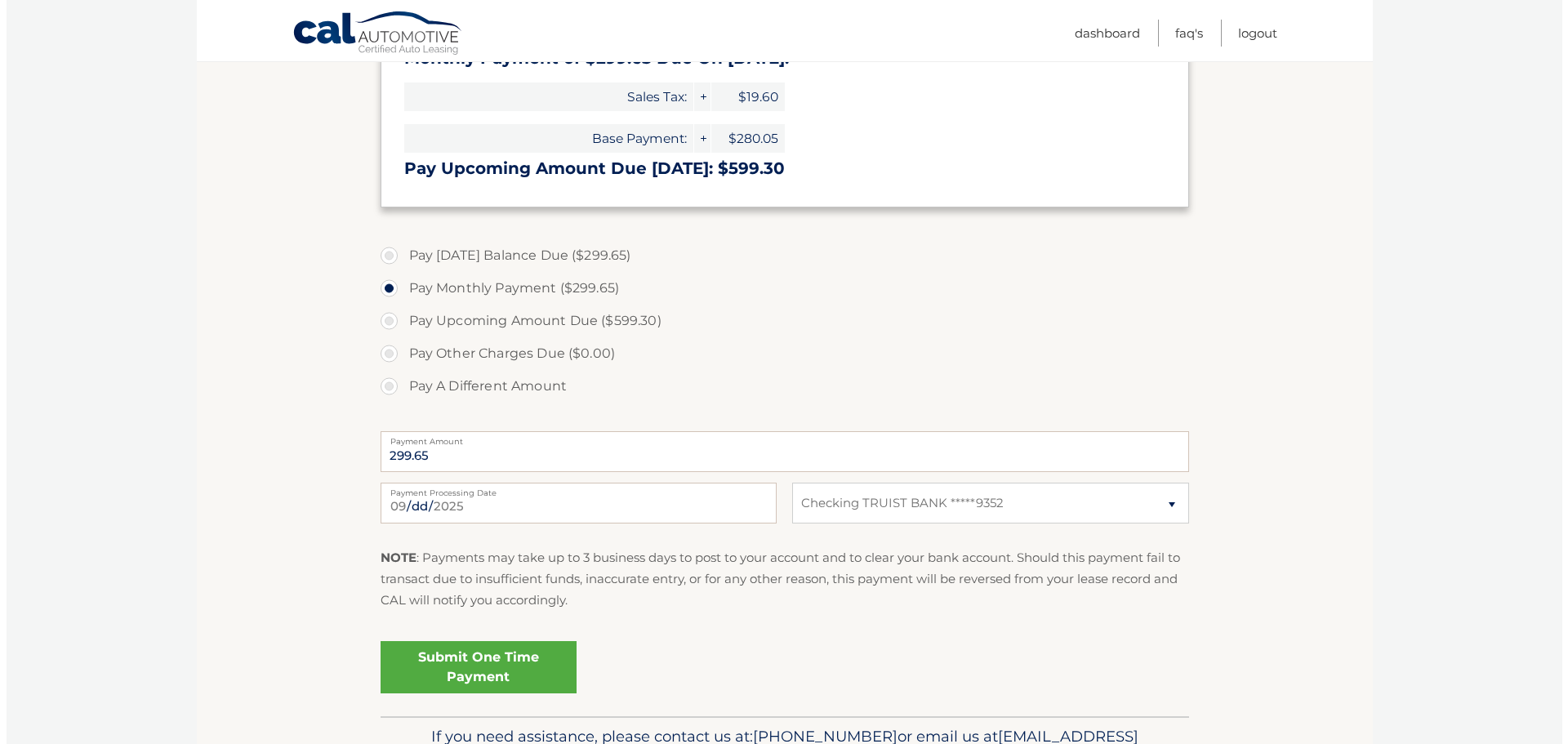
scroll to position [533, 0]
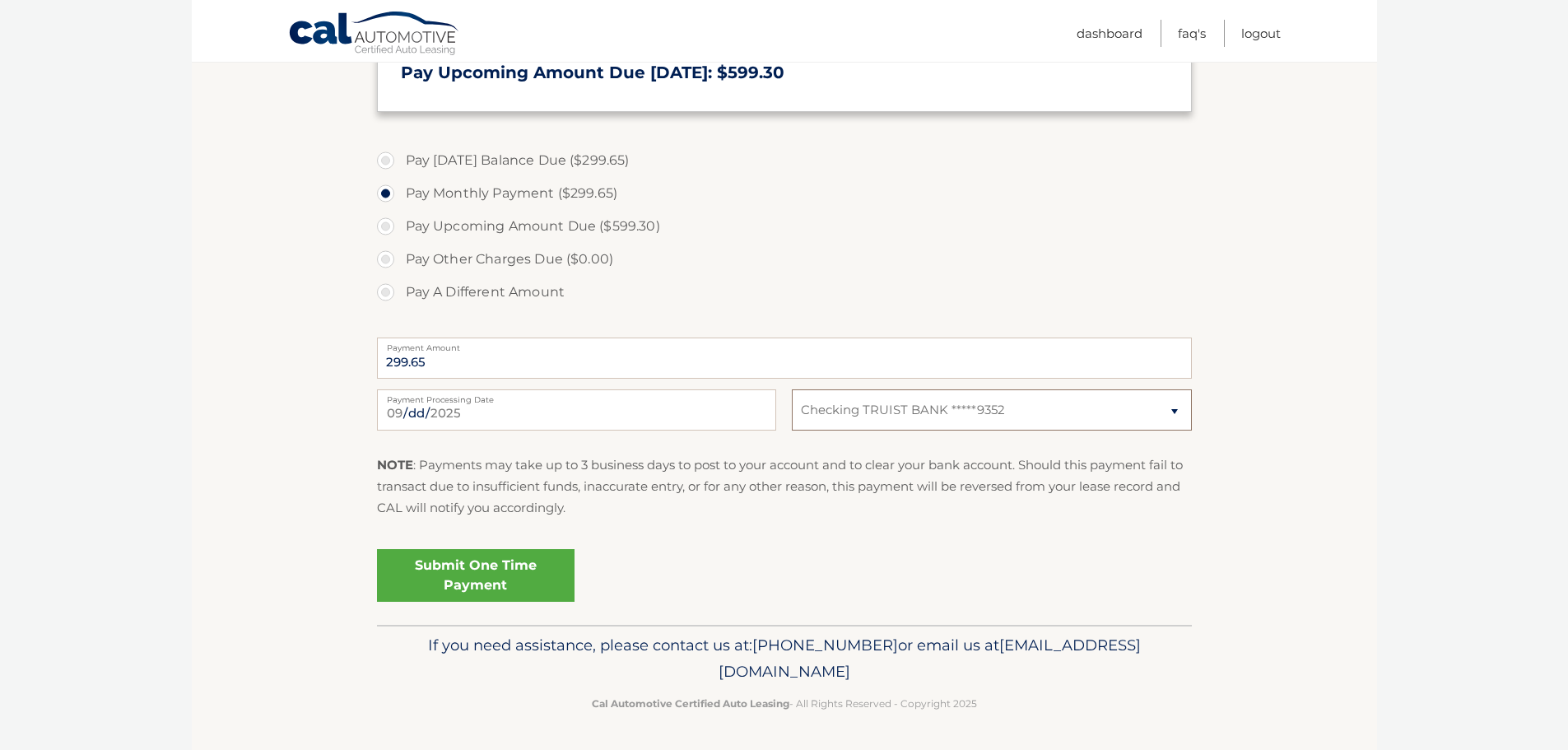
click at [1022, 416] on select "Select Bank Account Checking TRUIST BANK *****9352" at bounding box center [991, 410] width 399 height 41
click at [792, 390] on select "Select Bank Account Checking TRUIST BANK *****9352" at bounding box center [991, 410] width 399 height 41
click at [516, 560] on link "Submit One Time Payment" at bounding box center [476, 575] width 198 height 53
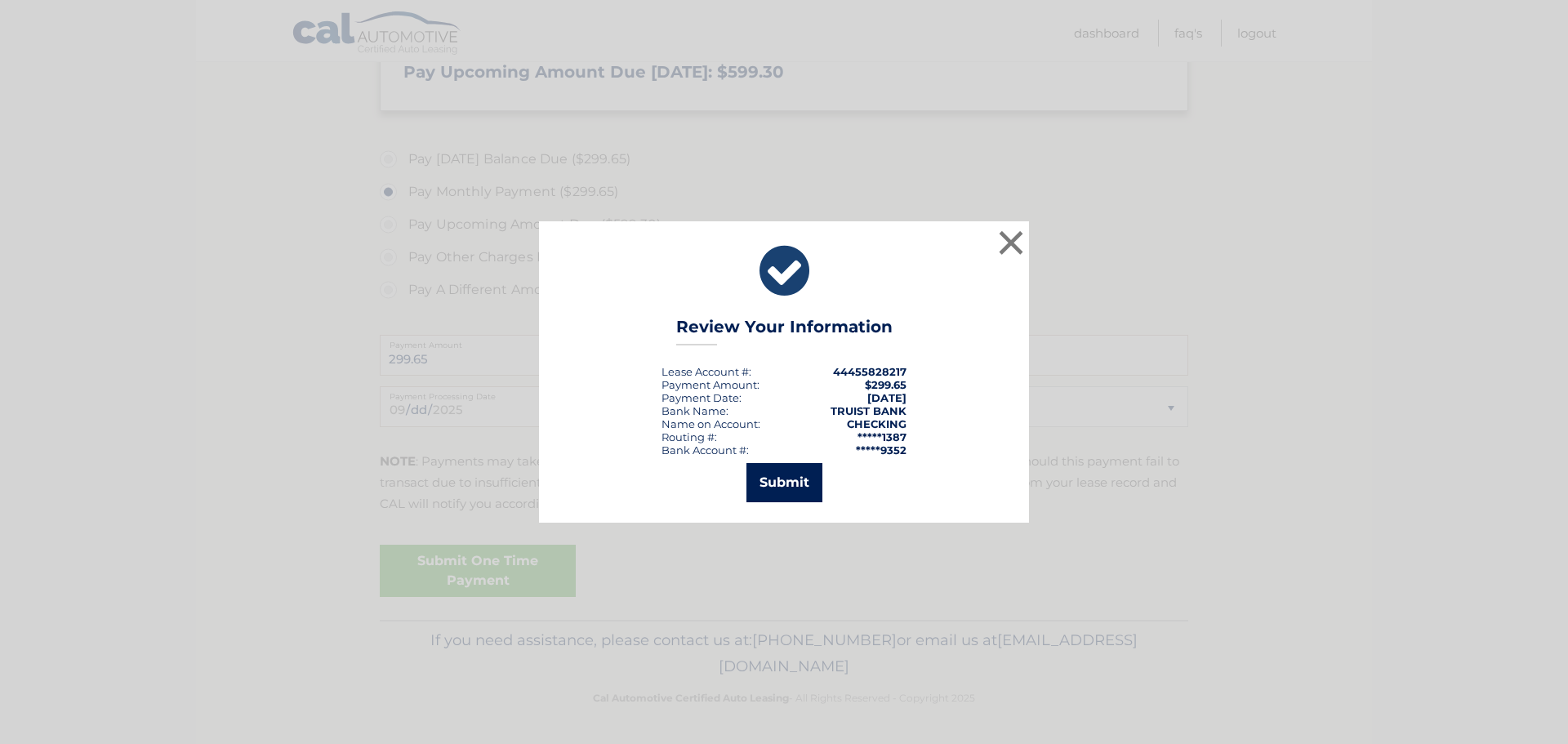
click at [793, 482] on button "Submit" at bounding box center [784, 482] width 76 height 39
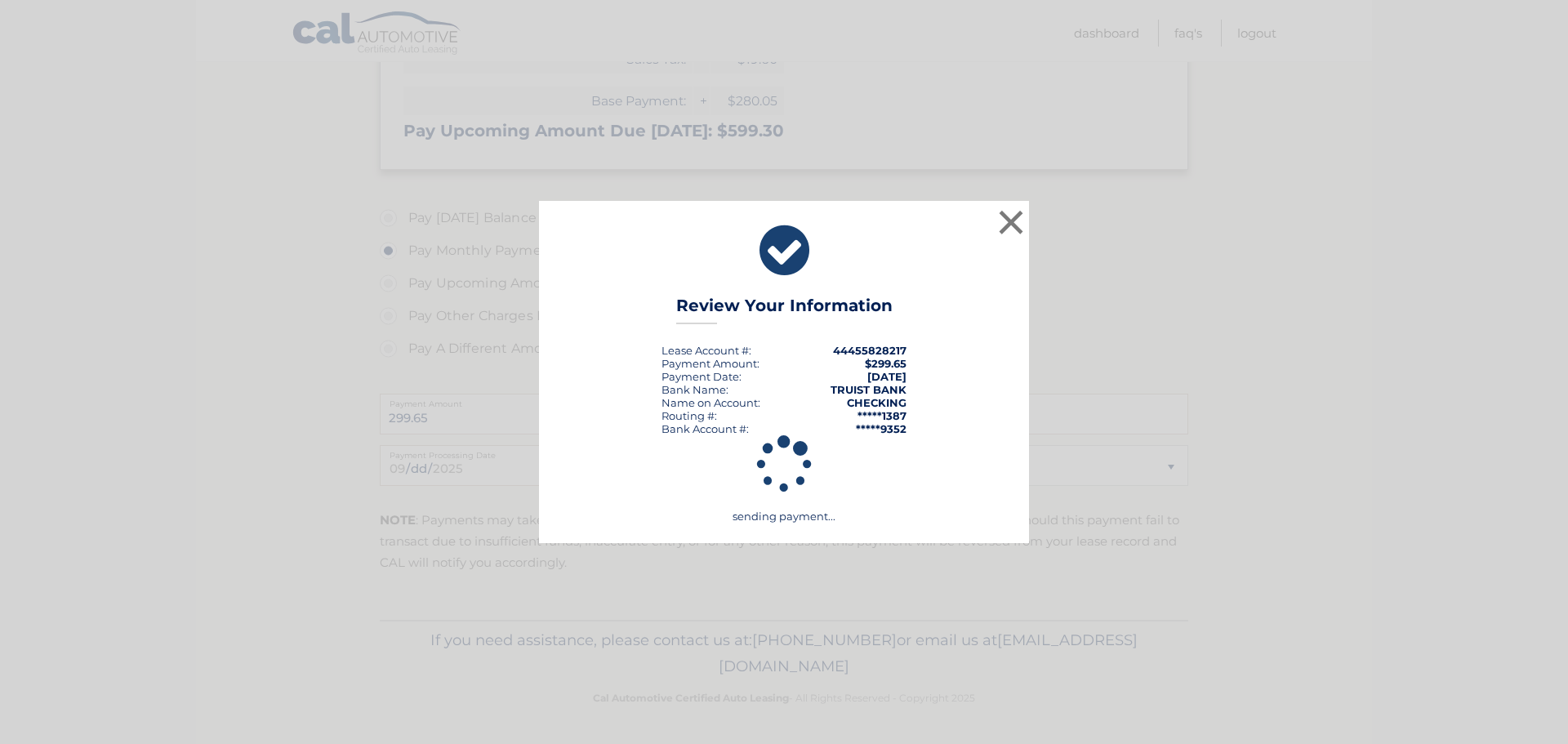
scroll to position [475, 0]
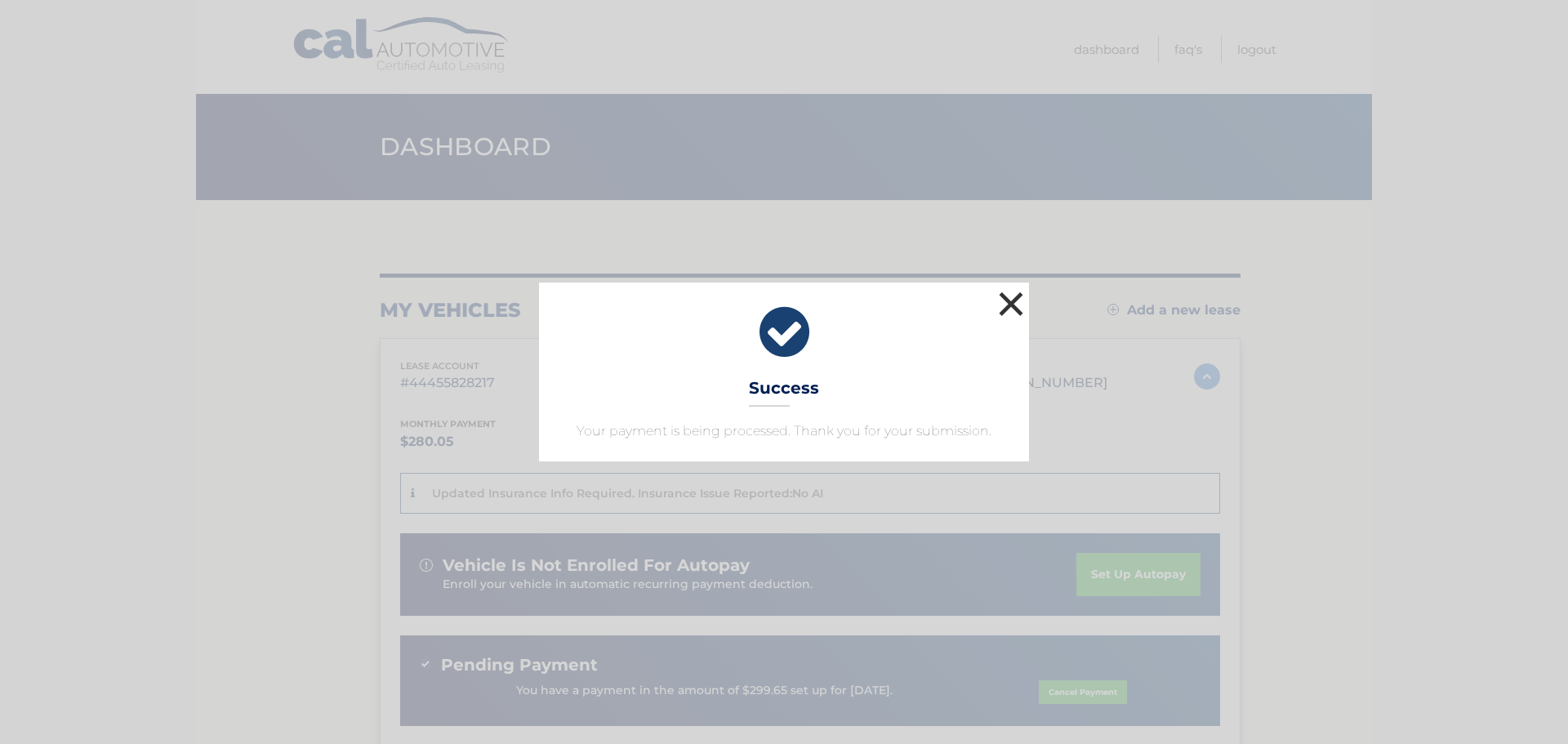
click at [1012, 307] on button "×" at bounding box center [1010, 303] width 32 height 32
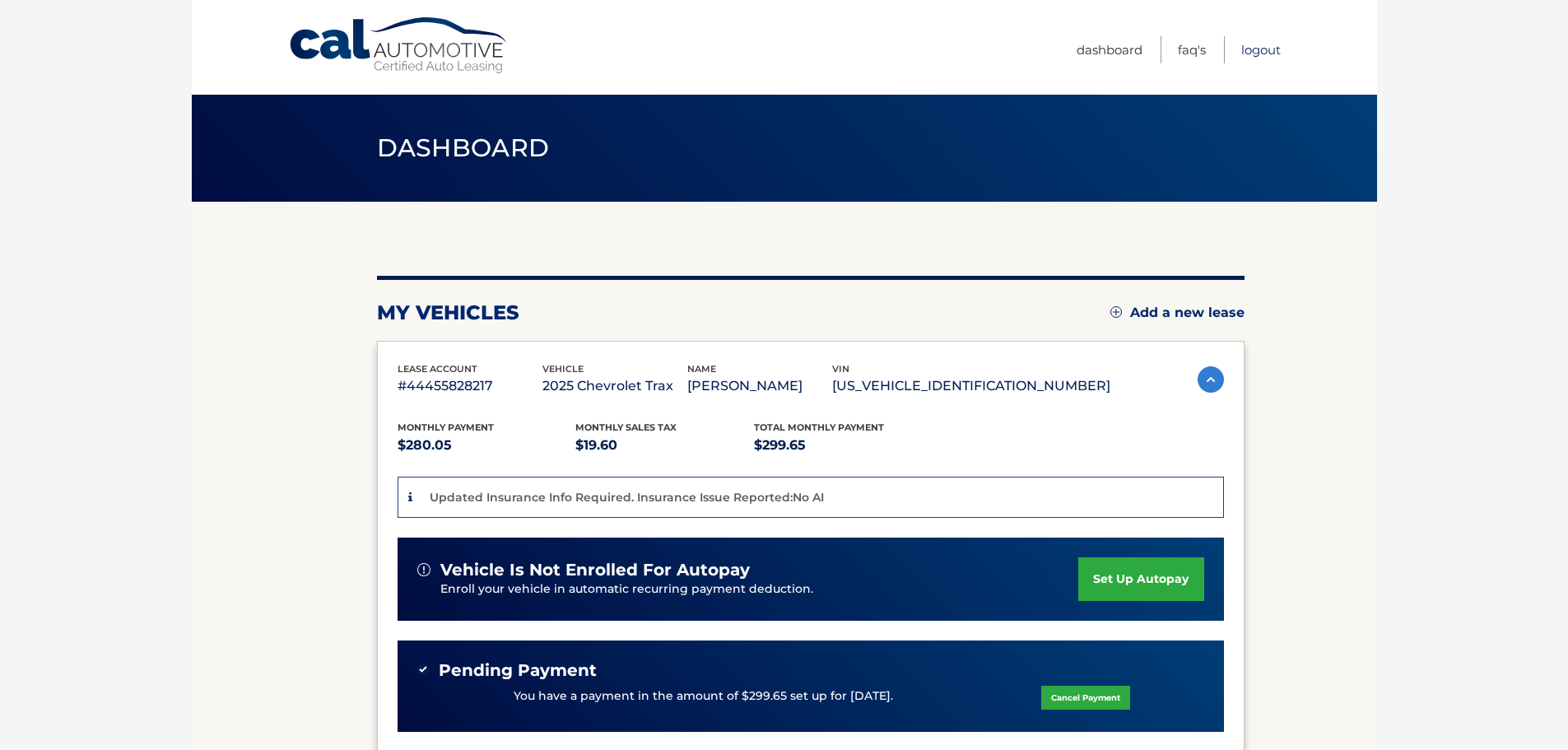
click at [1262, 49] on link "Logout" at bounding box center [1260, 49] width 39 height 27
